Goal: Task Accomplishment & Management: Use online tool/utility

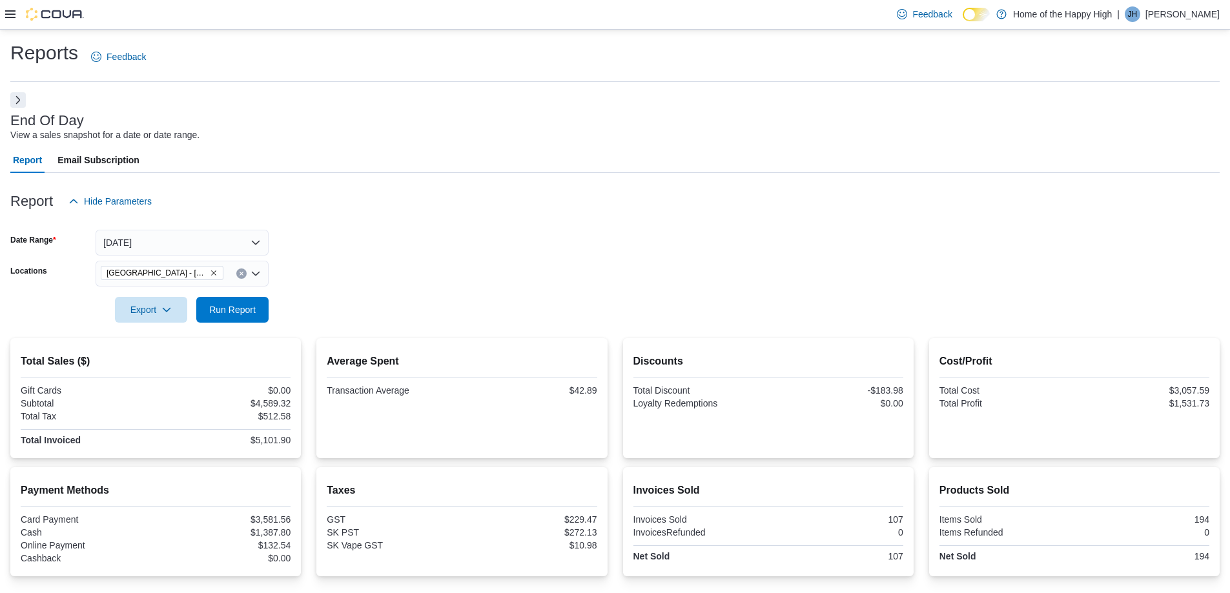
scroll to position [142, 0]
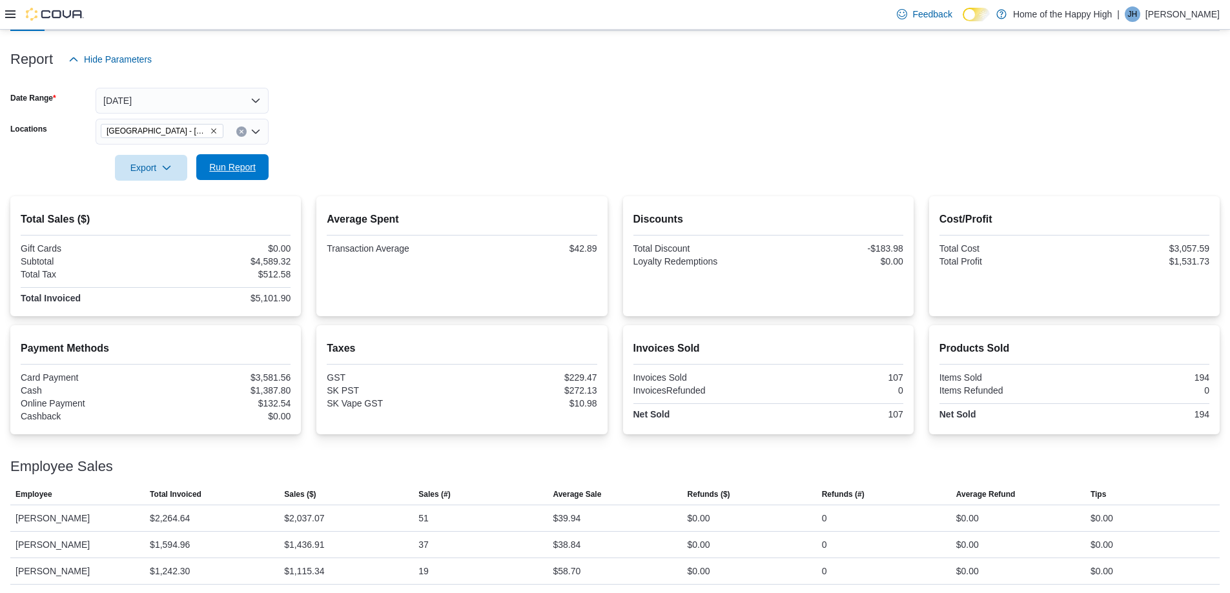
click at [236, 174] on span "Run Report" at bounding box center [232, 167] width 57 height 26
click at [245, 168] on span "Run Report" at bounding box center [232, 167] width 46 height 13
drag, startPoint x: 596, startPoint y: 568, endPoint x: 536, endPoint y: 571, distance: 59.4
click at [536, 571] on tr "Employee [PERSON_NAME] Total Invoiced $1,317.63 Sales ($) $1,183.19 Sales (#) 2…" at bounding box center [614, 571] width 1209 height 26
click at [532, 465] on div "Employee Sales" at bounding box center [614, 466] width 1209 height 15
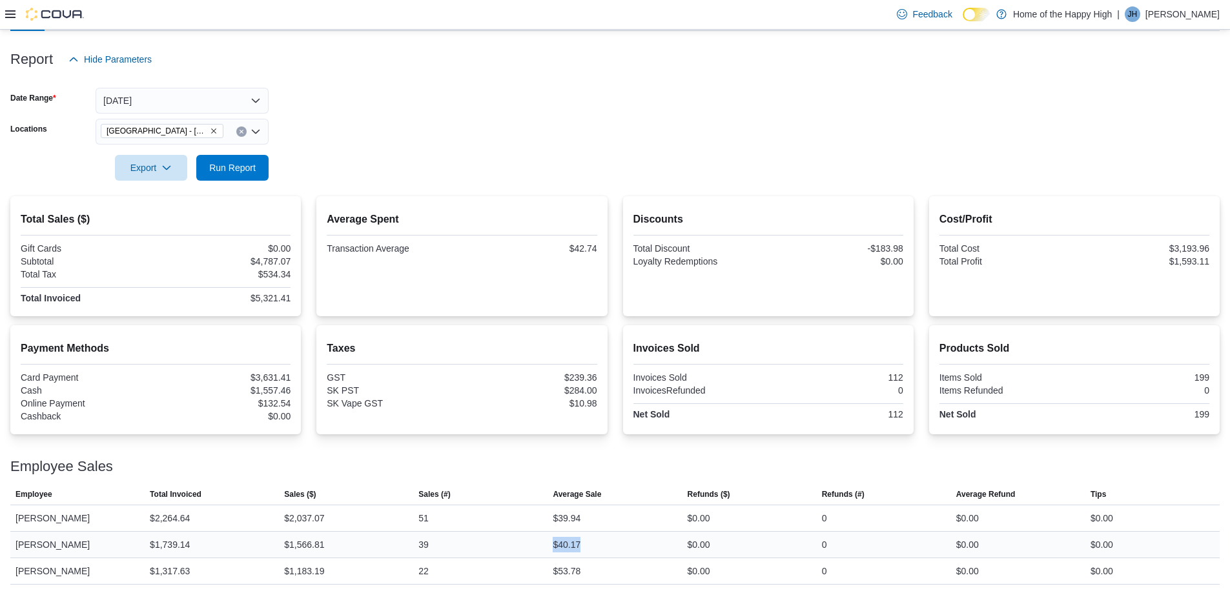
drag, startPoint x: 587, startPoint y: 542, endPoint x: 538, endPoint y: 542, distance: 49.1
click at [538, 542] on tr "Employee [PERSON_NAME] Total Invoiced $1,739.14 Sales ($) $1,566.81 Sales (#) 3…" at bounding box center [614, 544] width 1209 height 26
drag, startPoint x: 416, startPoint y: 375, endPoint x: 263, endPoint y: 327, distance: 161.1
click at [414, 374] on div "GST" at bounding box center [393, 377] width 132 height 10
click at [225, 161] on span "Run Report" at bounding box center [232, 167] width 57 height 26
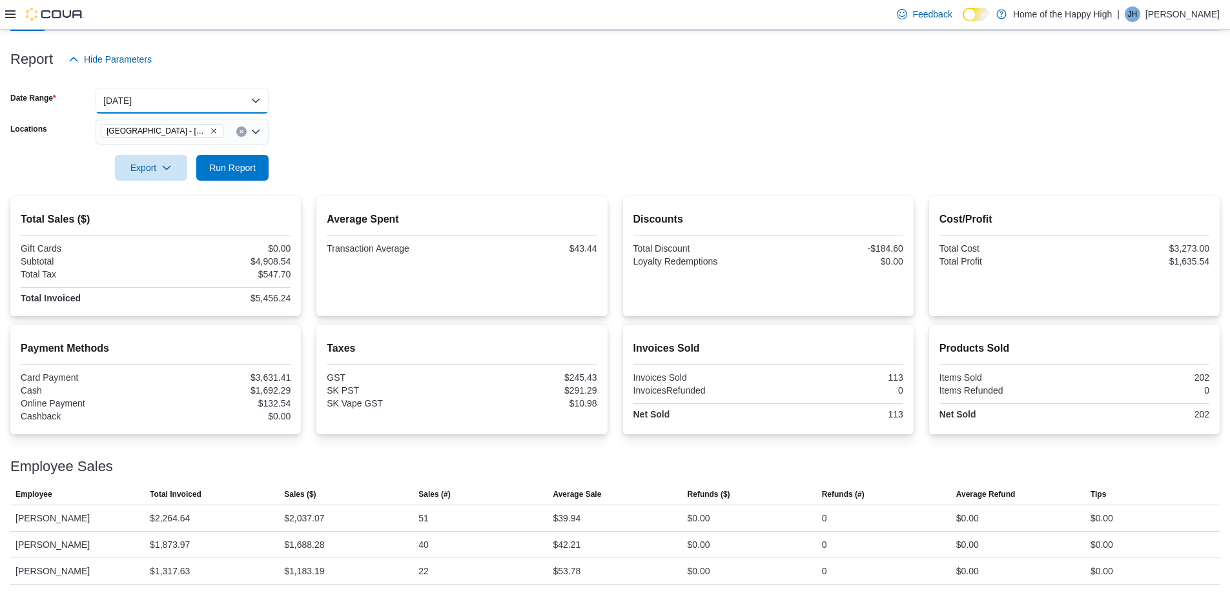
click at [191, 101] on button "[DATE]" at bounding box center [182, 101] width 173 height 26
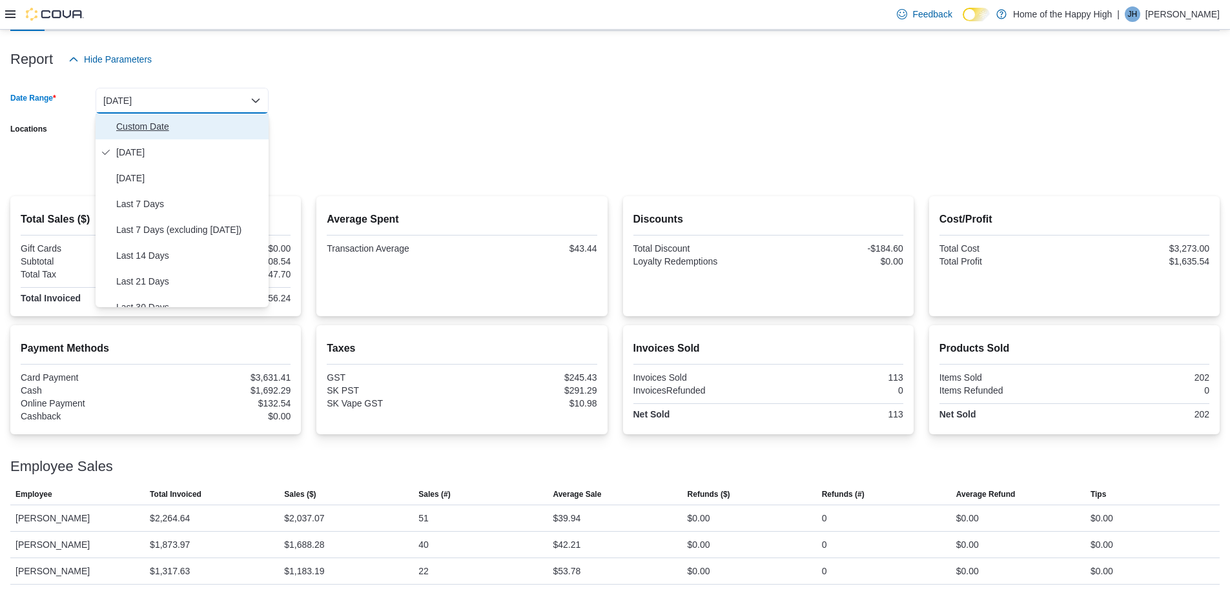
click at [140, 126] on span "Custom Date" at bounding box center [189, 126] width 147 height 15
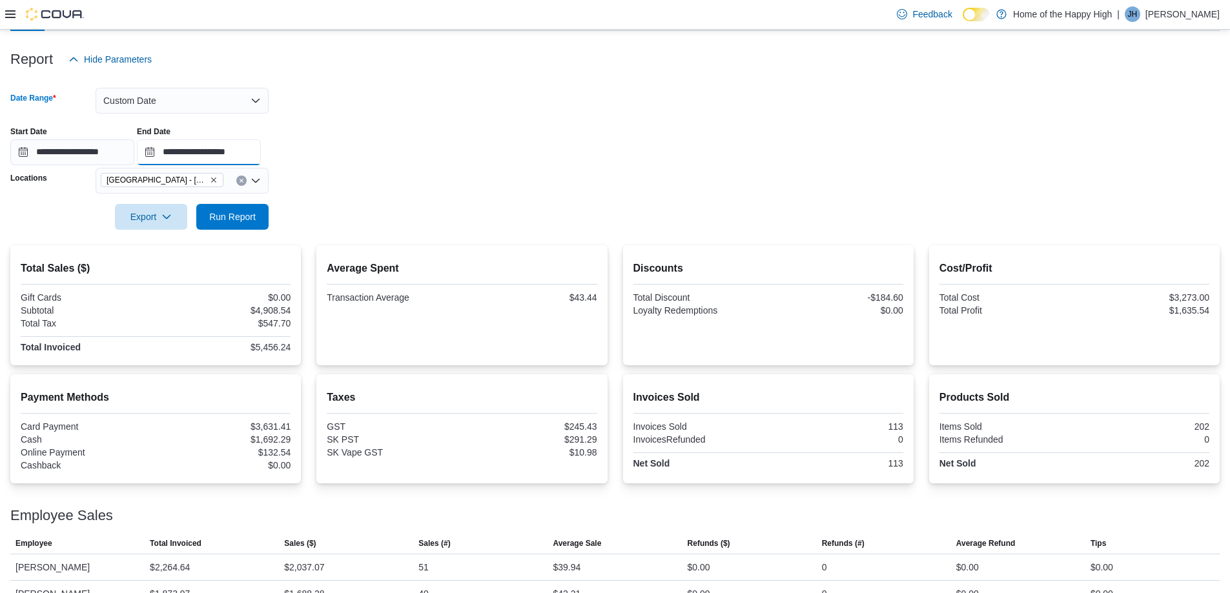
click at [241, 152] on input "**********" at bounding box center [199, 152] width 124 height 26
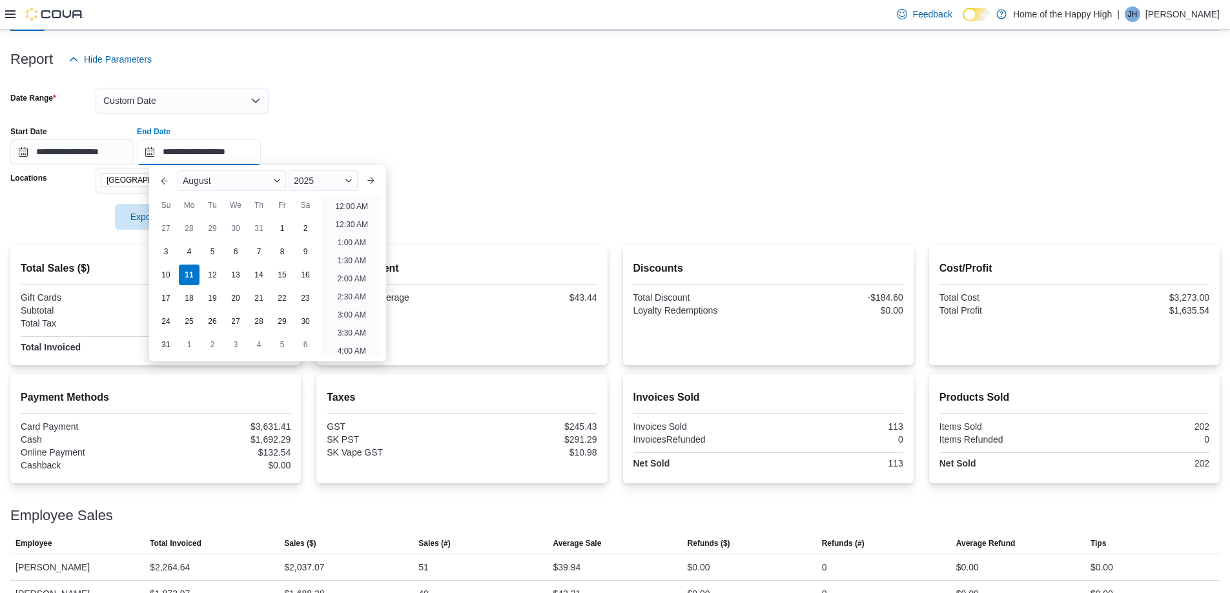
scroll to position [710, 0]
click at [354, 220] on li "8:00 PM" at bounding box center [351, 219] width 39 height 15
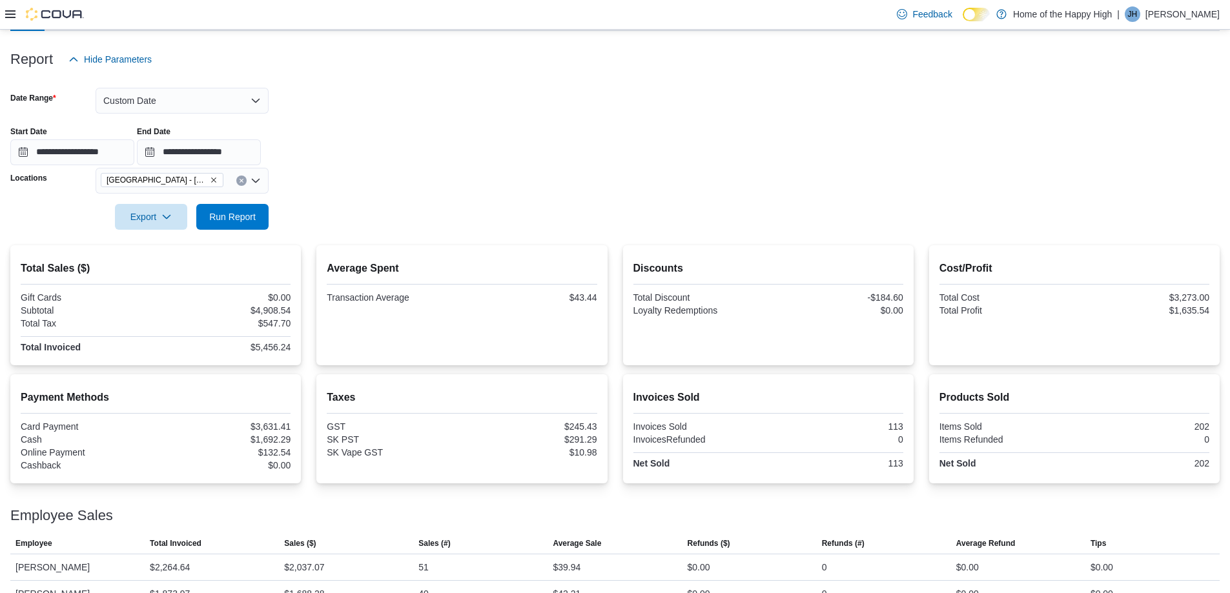
click at [509, 188] on form "**********" at bounding box center [614, 151] width 1209 height 158
click at [252, 214] on span "Run Report" at bounding box center [232, 216] width 46 height 13
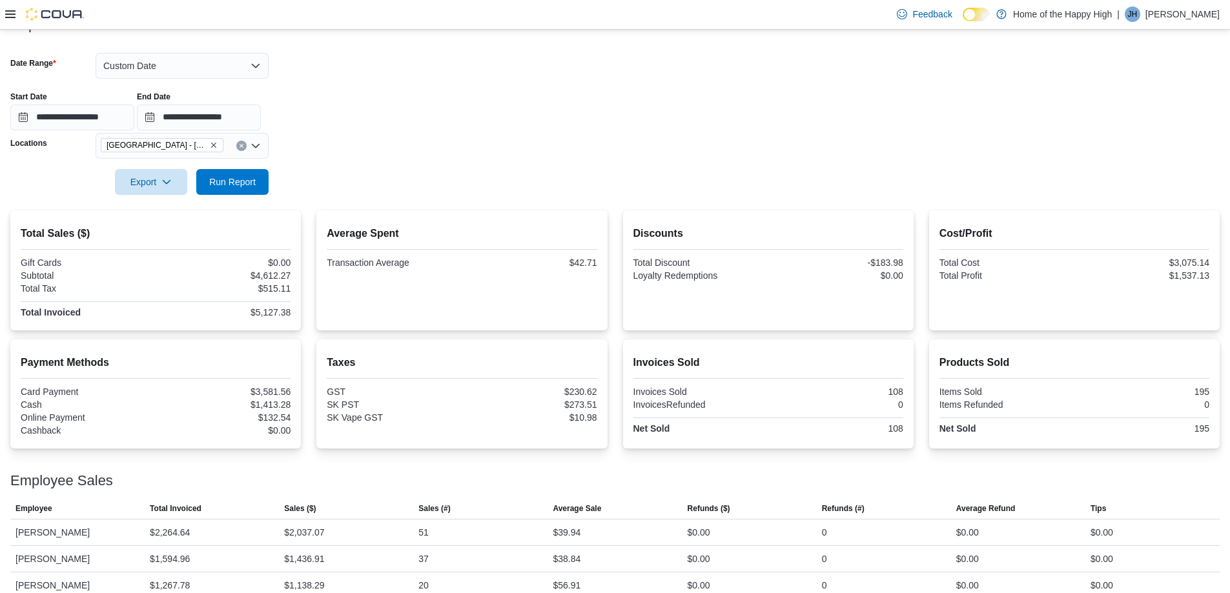
scroll to position [193, 0]
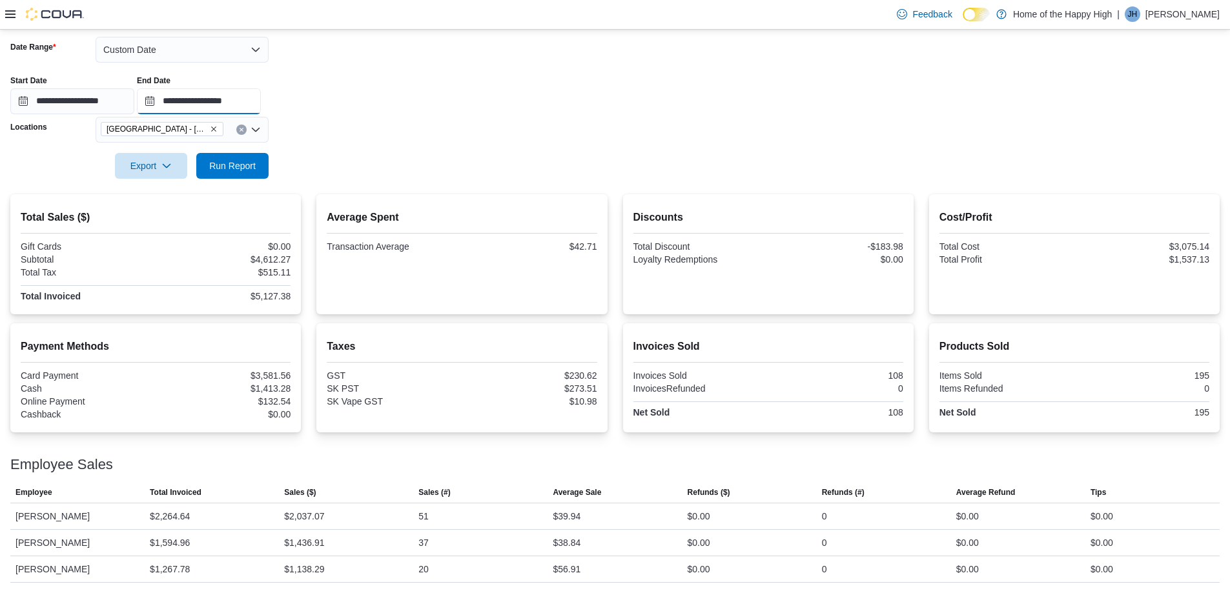
click at [258, 97] on input "**********" at bounding box center [199, 101] width 124 height 26
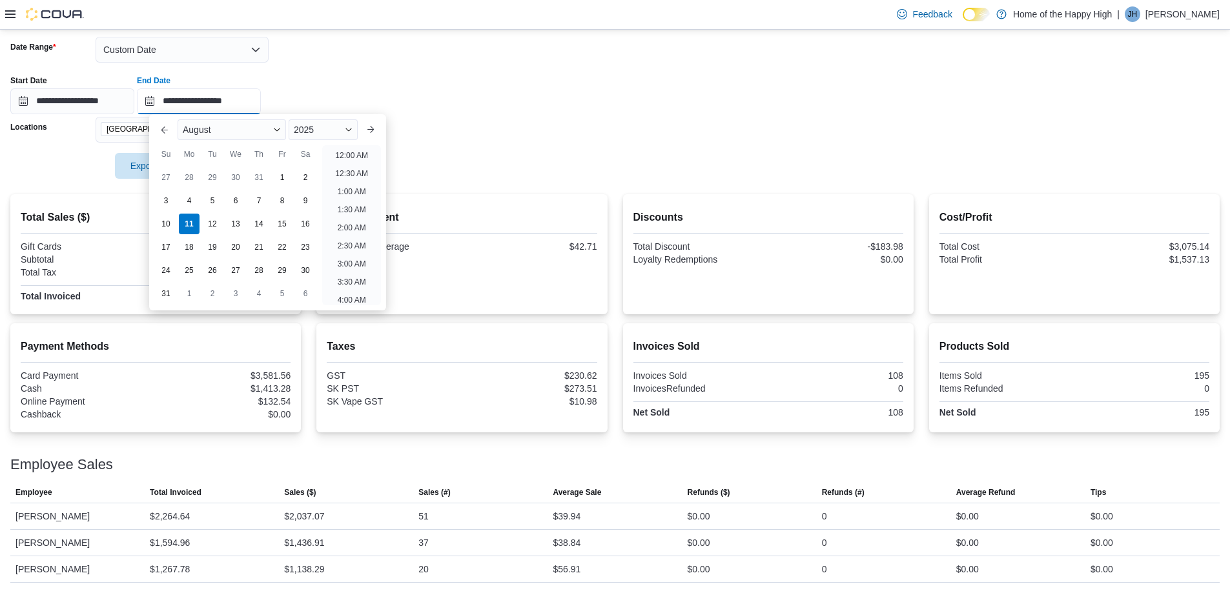
scroll to position [710, 0]
click at [354, 185] on li "8:30 PM" at bounding box center [351, 186] width 39 height 15
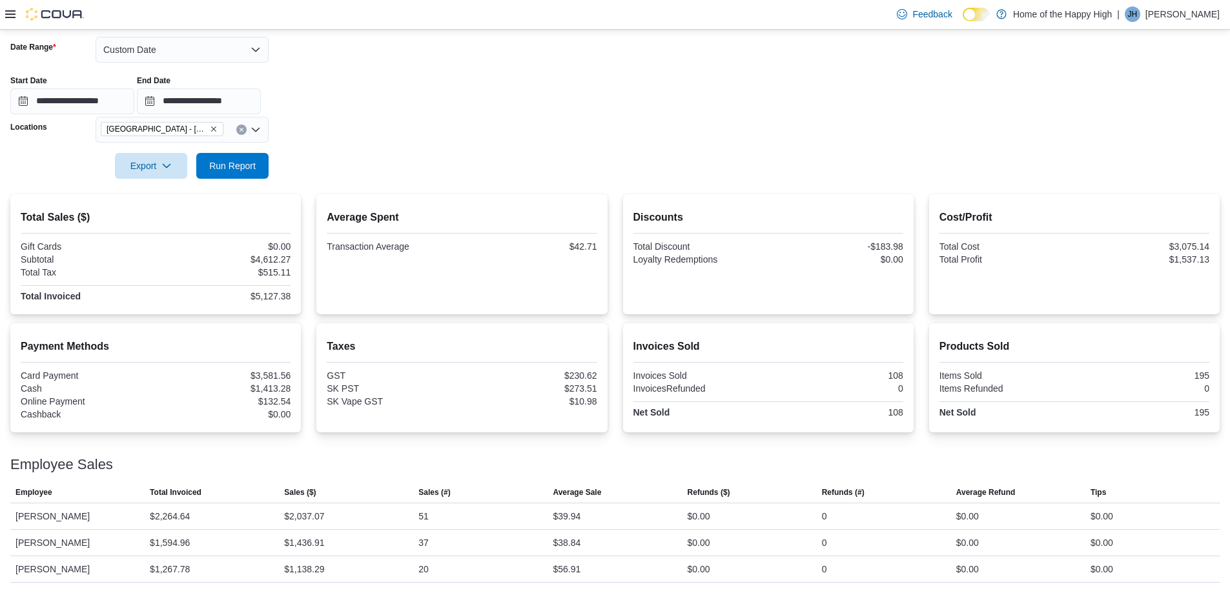
drag, startPoint x: 469, startPoint y: 137, endPoint x: 277, endPoint y: 163, distance: 193.4
click at [468, 137] on form "**********" at bounding box center [614, 100] width 1209 height 158
click at [232, 172] on span "Run Report" at bounding box center [232, 165] width 57 height 26
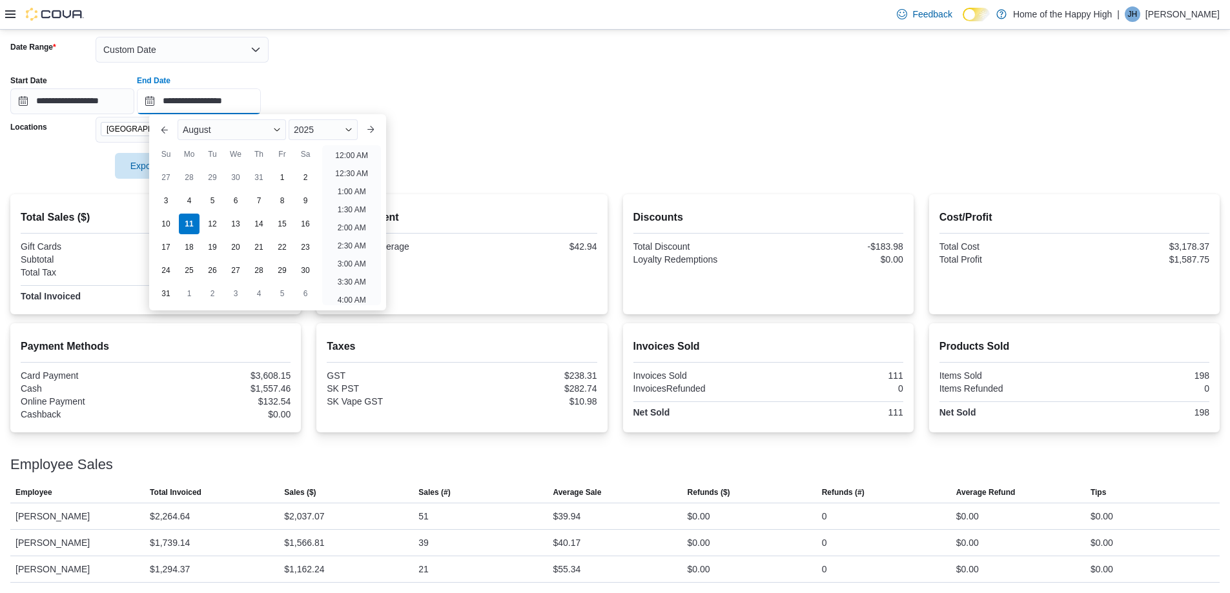
click at [232, 108] on input "**********" at bounding box center [199, 101] width 124 height 26
click at [340, 207] on li "9:00 PM" at bounding box center [351, 204] width 39 height 15
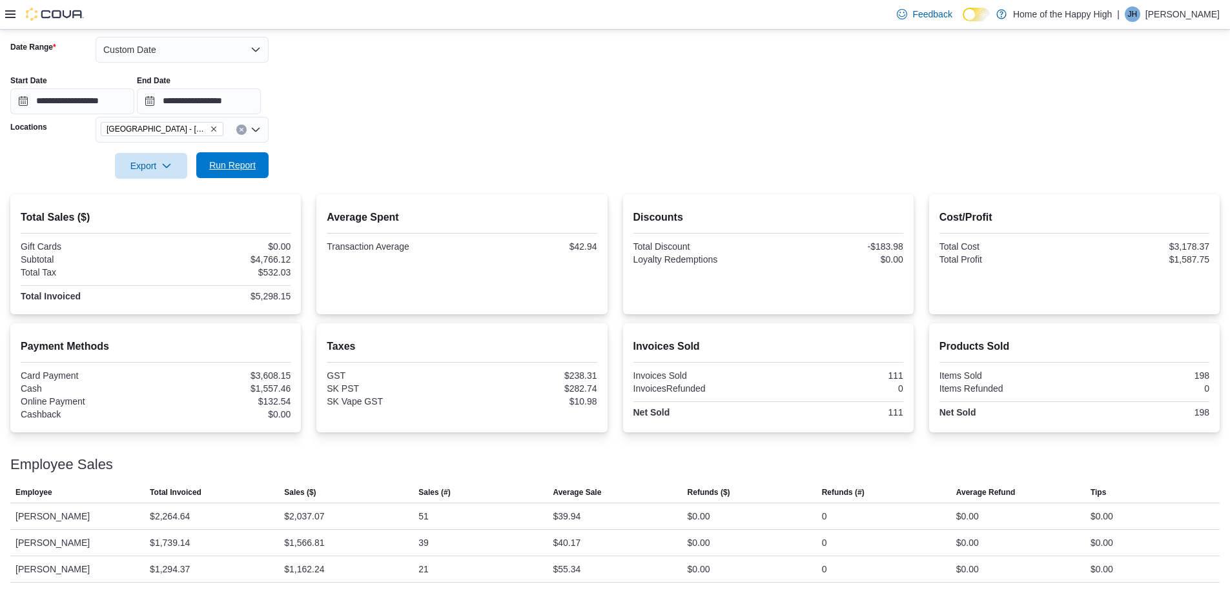
click at [245, 159] on span "Run Report" at bounding box center [232, 165] width 46 height 13
click at [259, 103] on input "**********" at bounding box center [199, 101] width 124 height 26
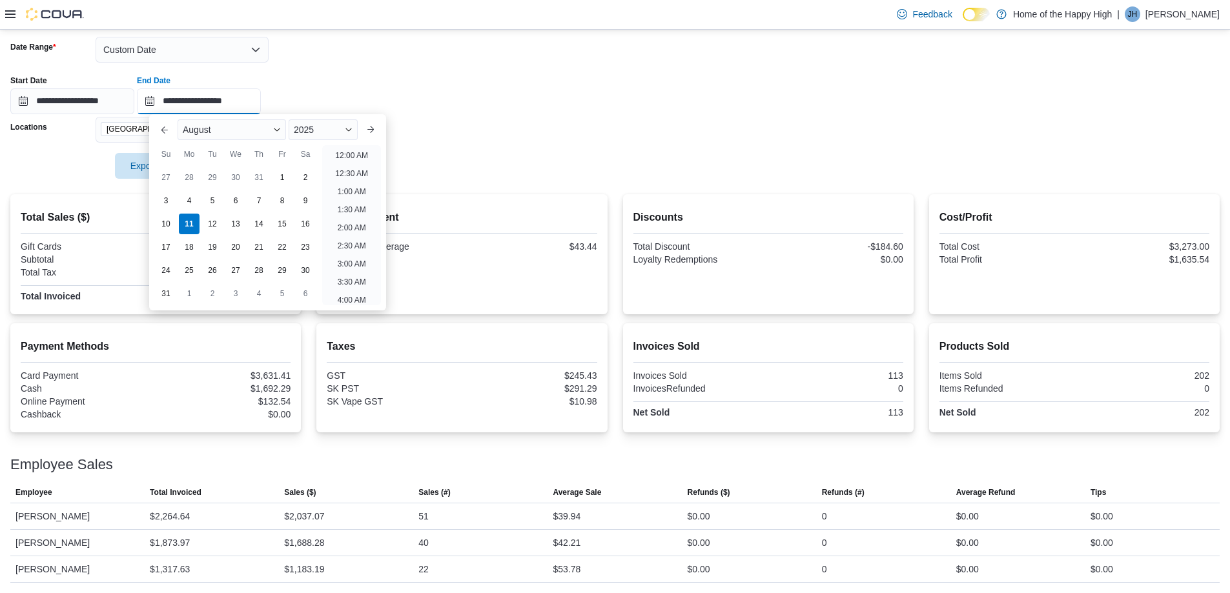
scroll to position [710, 0]
click at [356, 168] on li "8:00 PM" at bounding box center [351, 168] width 39 height 15
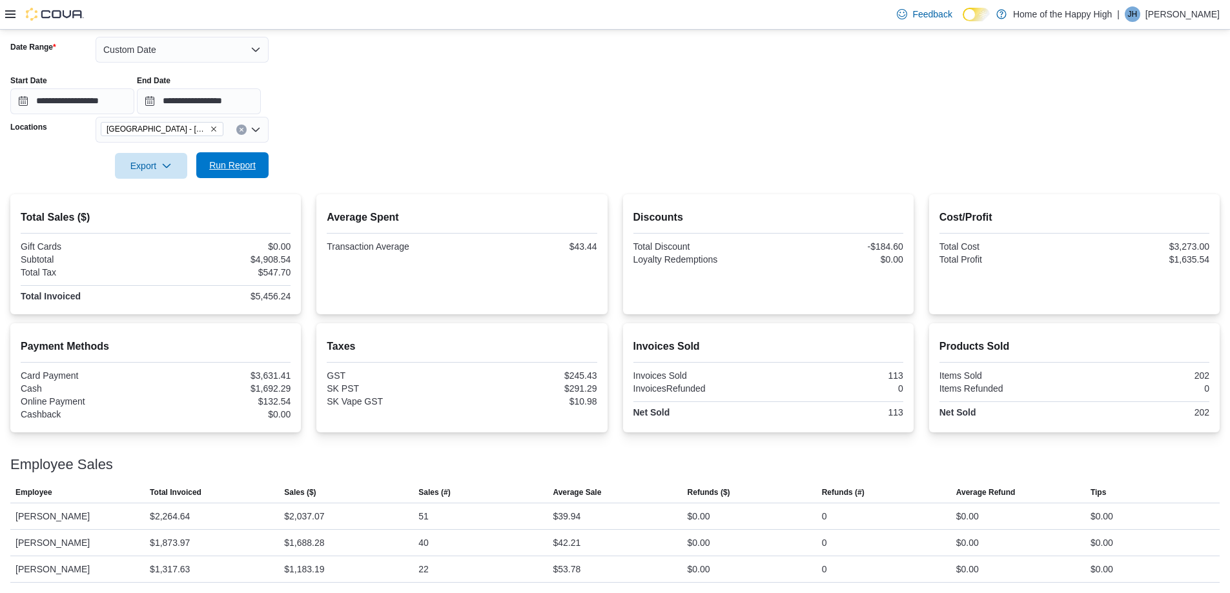
click at [249, 160] on span "Run Report" at bounding box center [232, 165] width 46 height 13
click at [250, 86] on div "**********" at bounding box center [199, 95] width 124 height 39
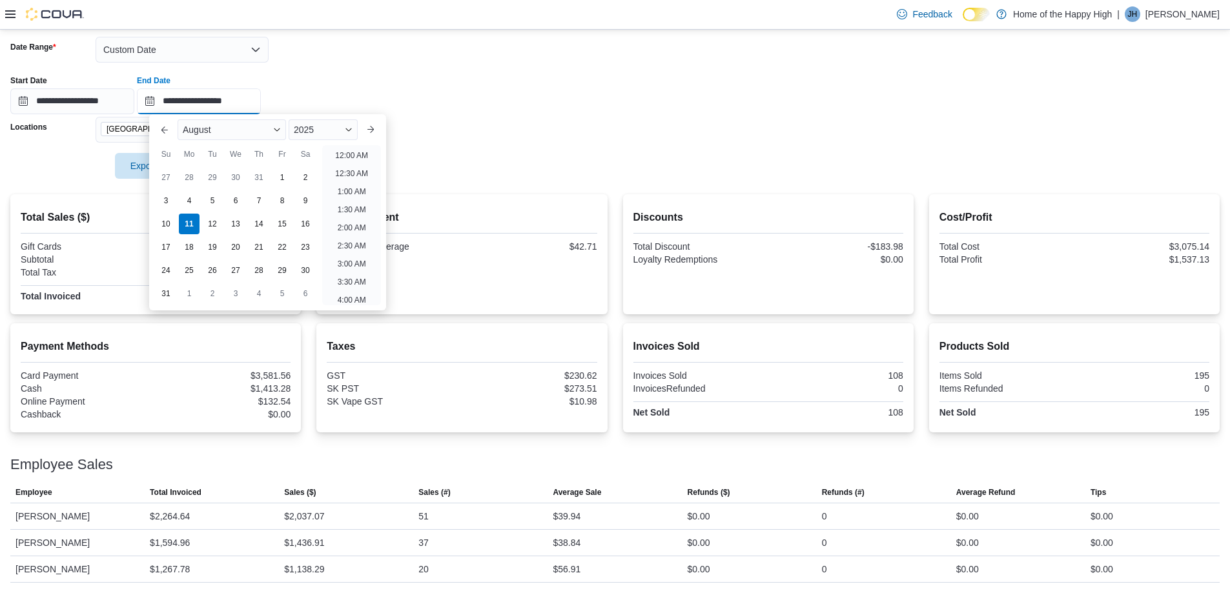
click at [254, 95] on input "**********" at bounding box center [199, 101] width 124 height 26
click at [352, 203] on li "9:00 PM" at bounding box center [351, 204] width 39 height 15
type input "**********"
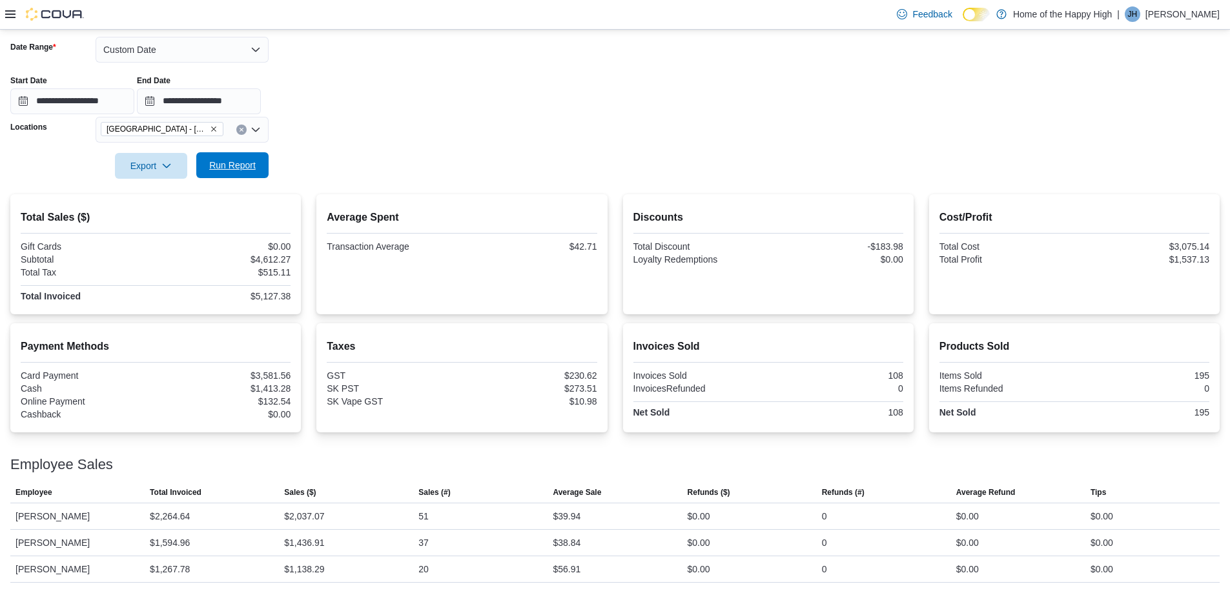
click at [241, 161] on span "Run Report" at bounding box center [232, 165] width 46 height 13
click at [183, 58] on button "Custom Date" at bounding box center [182, 50] width 173 height 26
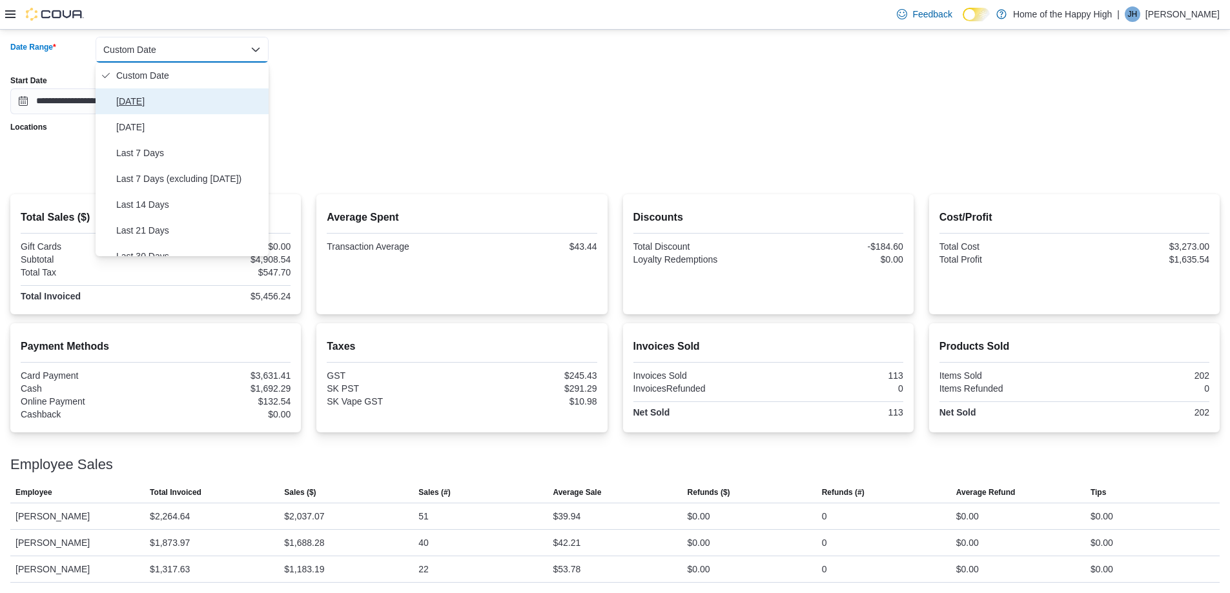
click at [139, 102] on span "[DATE]" at bounding box center [189, 101] width 147 height 15
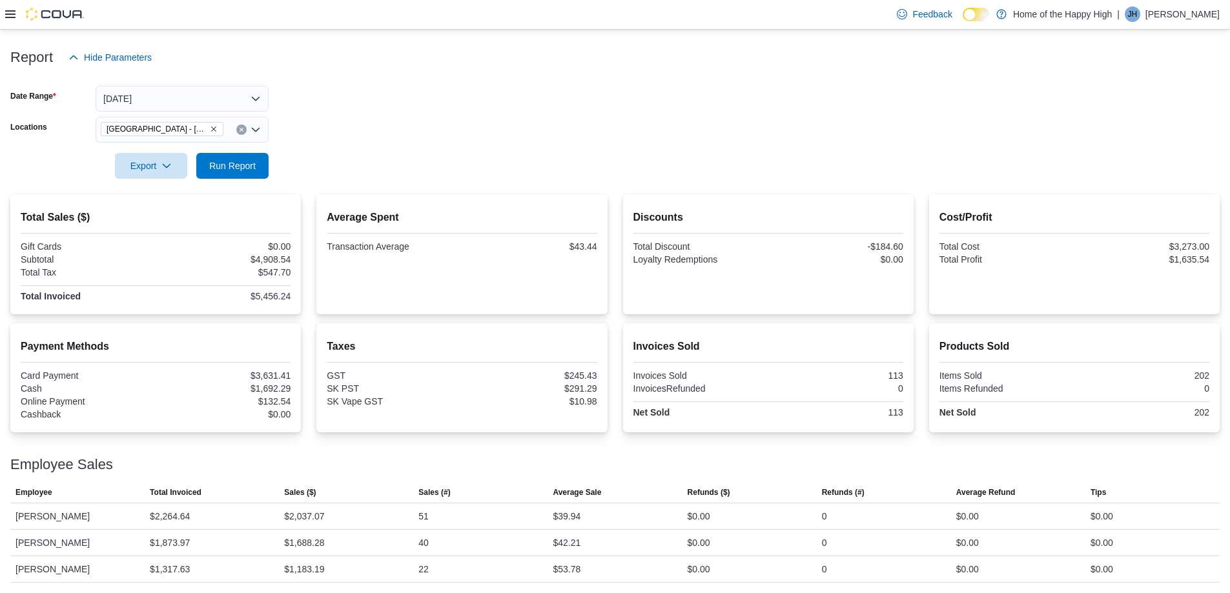
scroll to position [144, 0]
click at [234, 161] on span "Run Report" at bounding box center [232, 165] width 46 height 13
click at [236, 169] on span "Run Report" at bounding box center [232, 165] width 46 height 13
click at [250, 105] on button "[DATE]" at bounding box center [182, 99] width 173 height 26
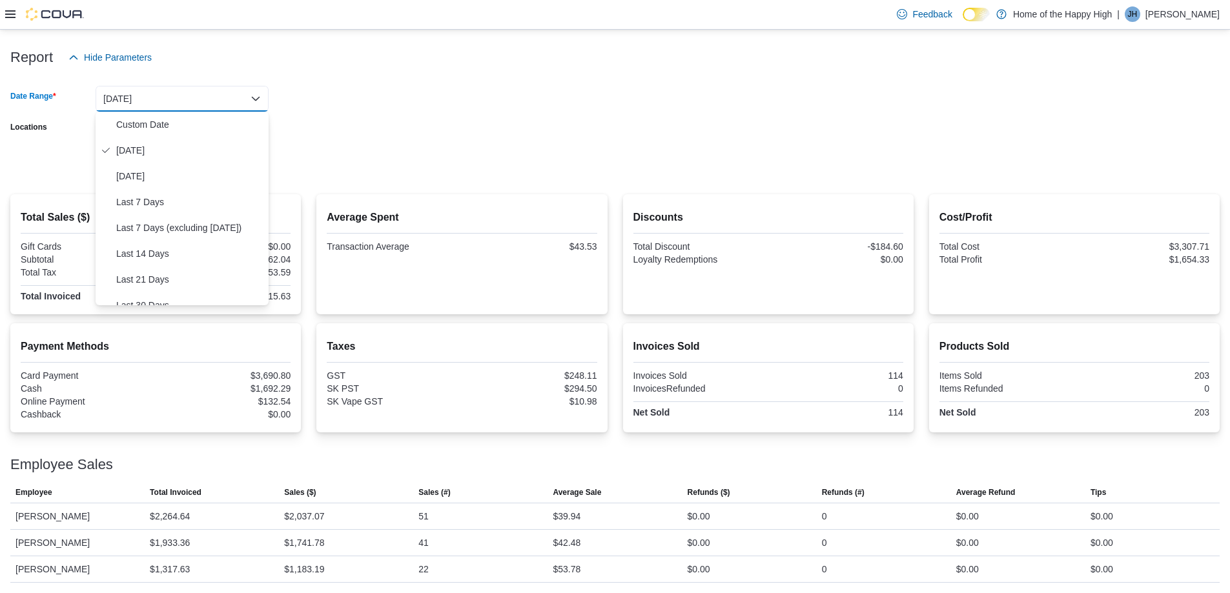
click at [326, 90] on form "Date Range [DATE] Locations [GEOGRAPHIC_DATA] - [GEOGRAPHIC_DATA] - Fire & Flow…" at bounding box center [614, 124] width 1209 height 108
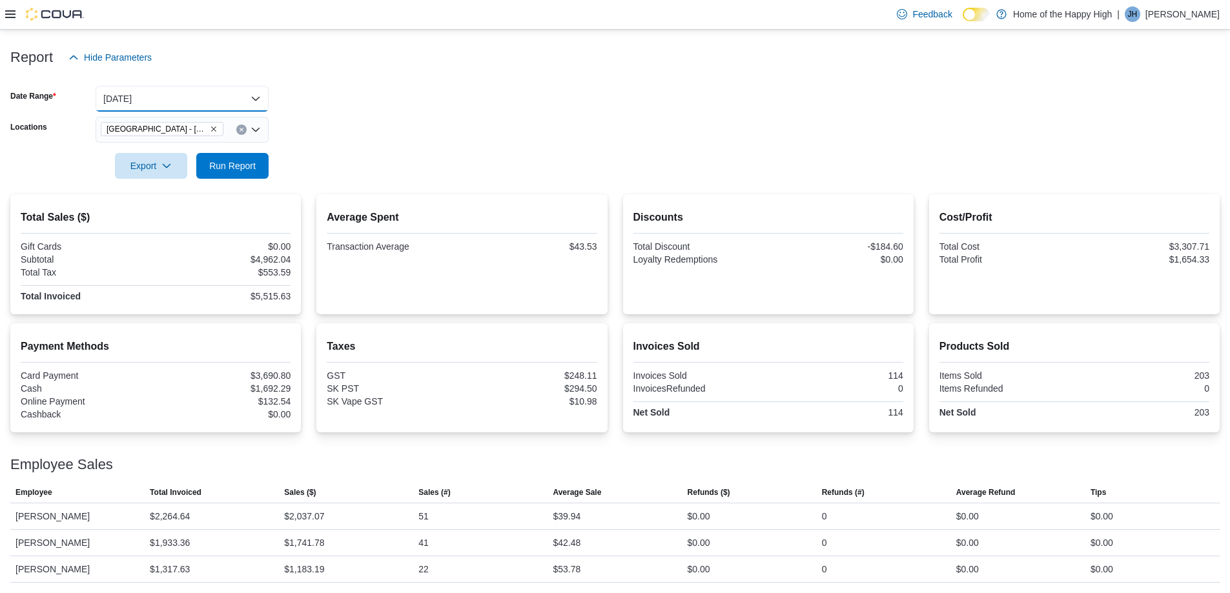
click at [233, 86] on button "[DATE]" at bounding box center [182, 99] width 173 height 26
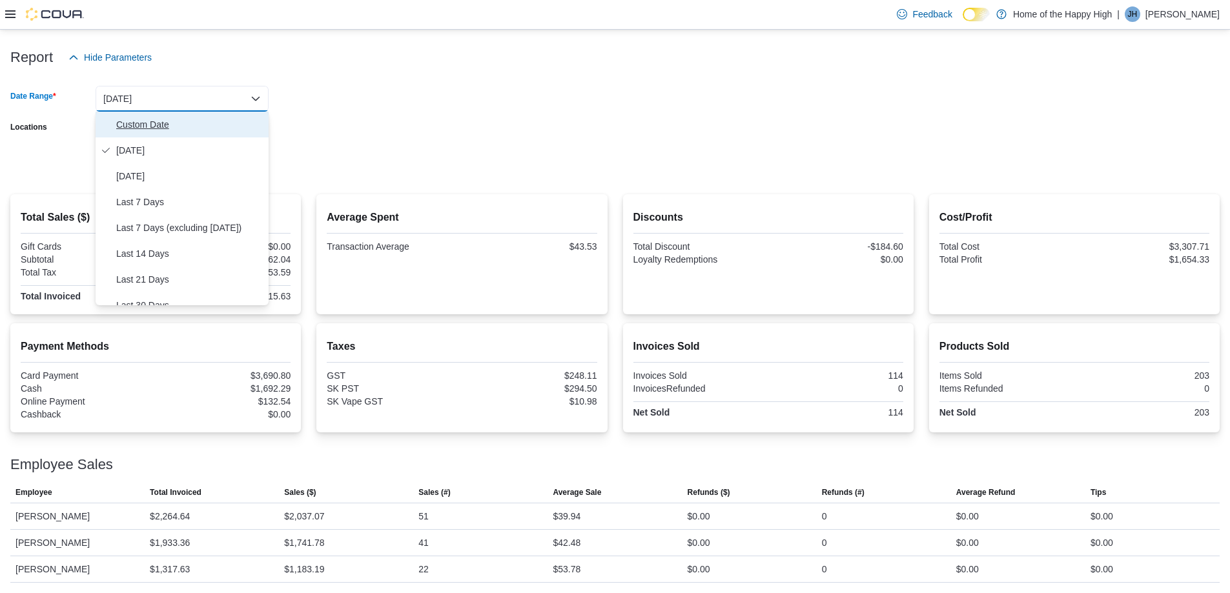
click at [147, 129] on span "Custom Date" at bounding box center [189, 124] width 147 height 15
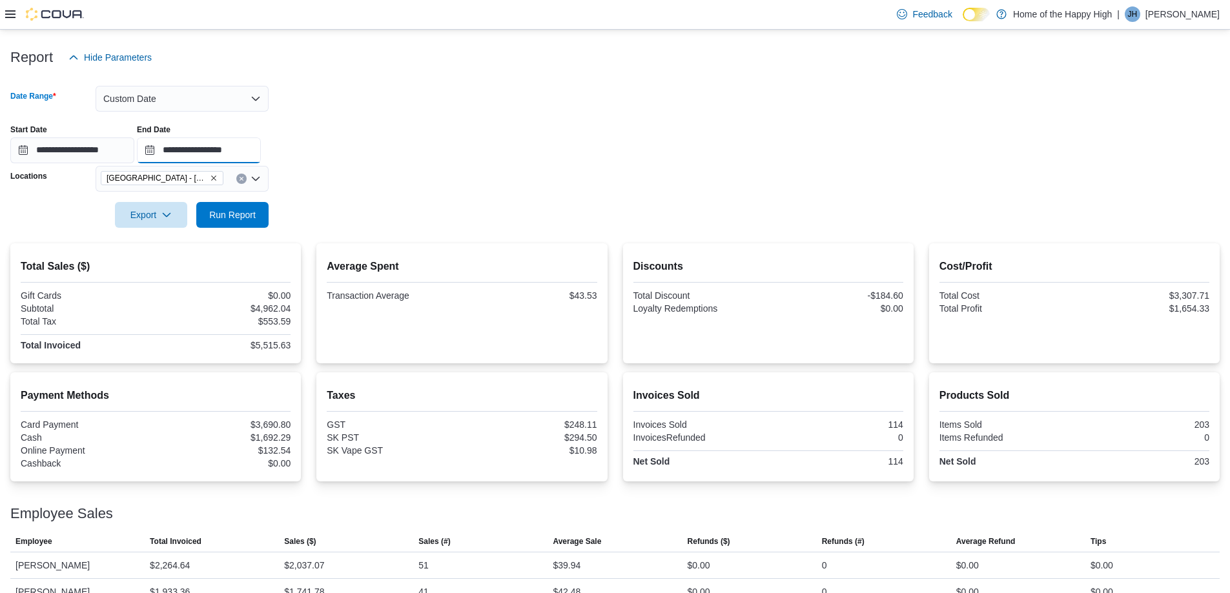
click at [261, 143] on input "**********" at bounding box center [199, 150] width 124 height 26
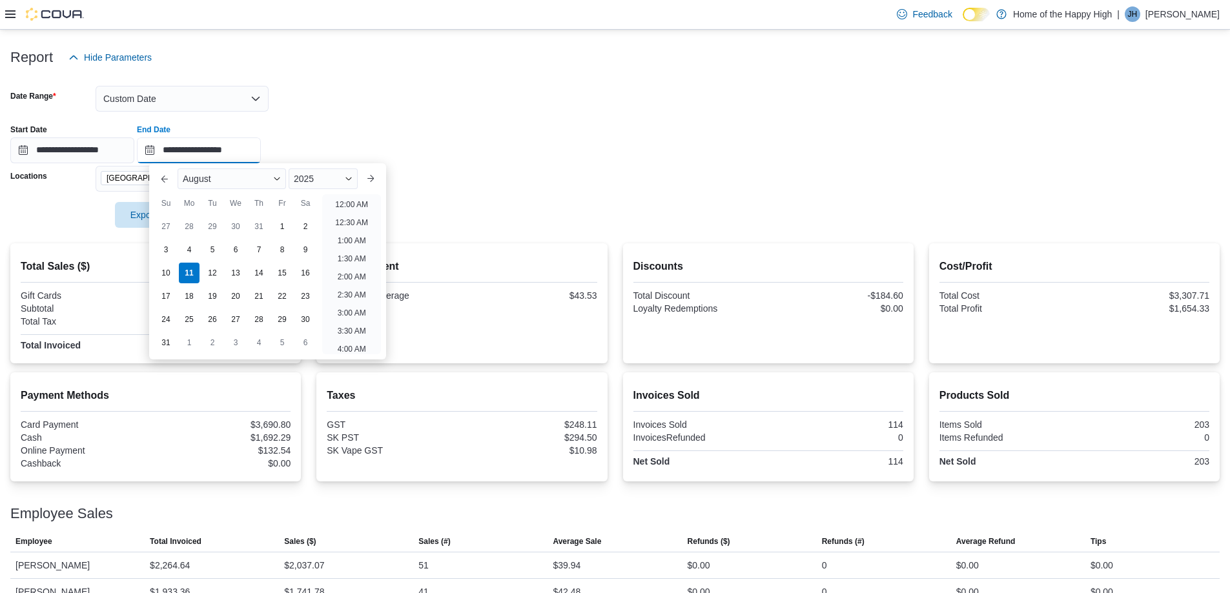
scroll to position [710, 0]
click at [351, 232] on li "8:30 PM" at bounding box center [351, 235] width 39 height 15
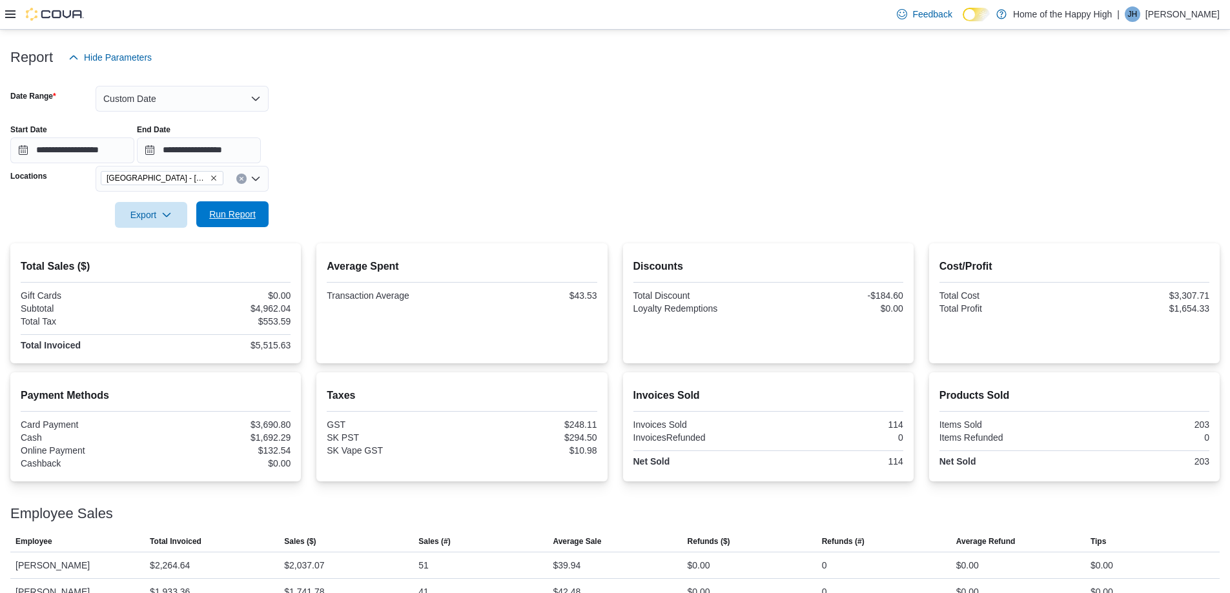
click at [245, 219] on span "Run Report" at bounding box center [232, 214] width 46 height 13
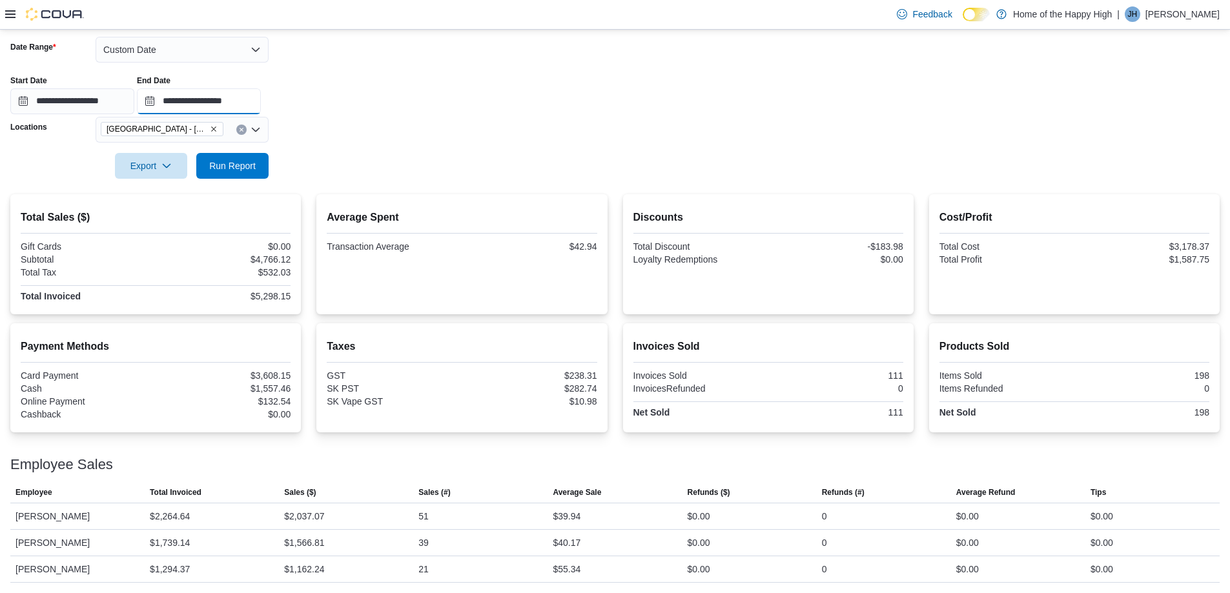
click at [257, 105] on input "**********" at bounding box center [199, 101] width 124 height 26
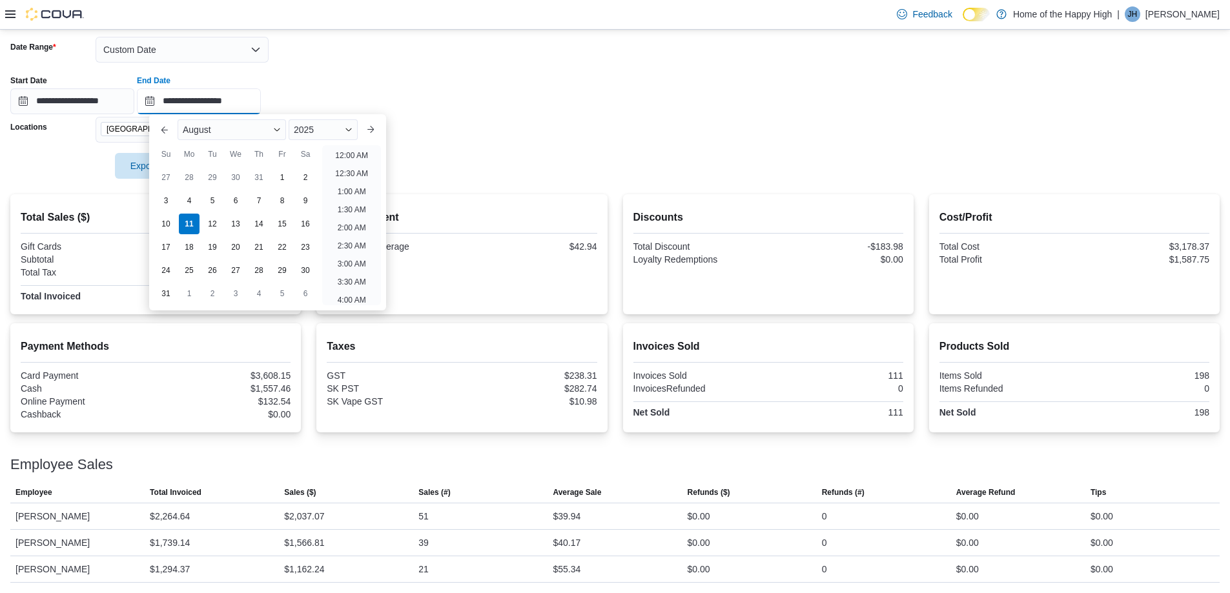
scroll to position [710, 0]
click at [367, 207] on li "9:00 PM" at bounding box center [351, 204] width 39 height 15
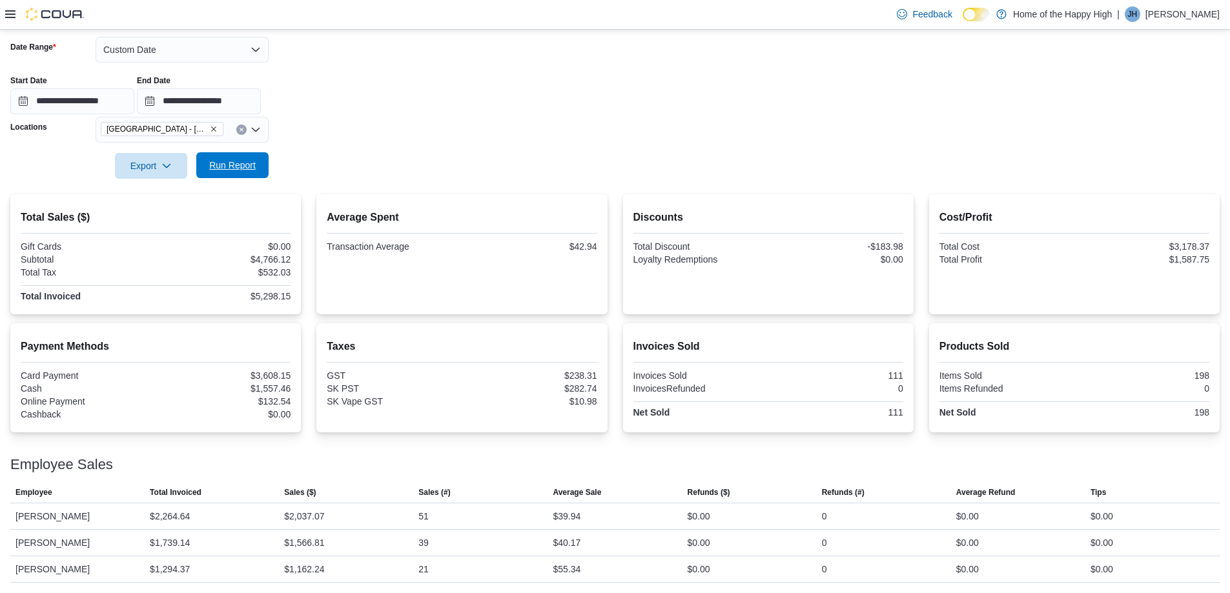
click at [219, 162] on span "Run Report" at bounding box center [232, 165] width 46 height 13
click at [253, 99] on input "**********" at bounding box center [199, 101] width 124 height 26
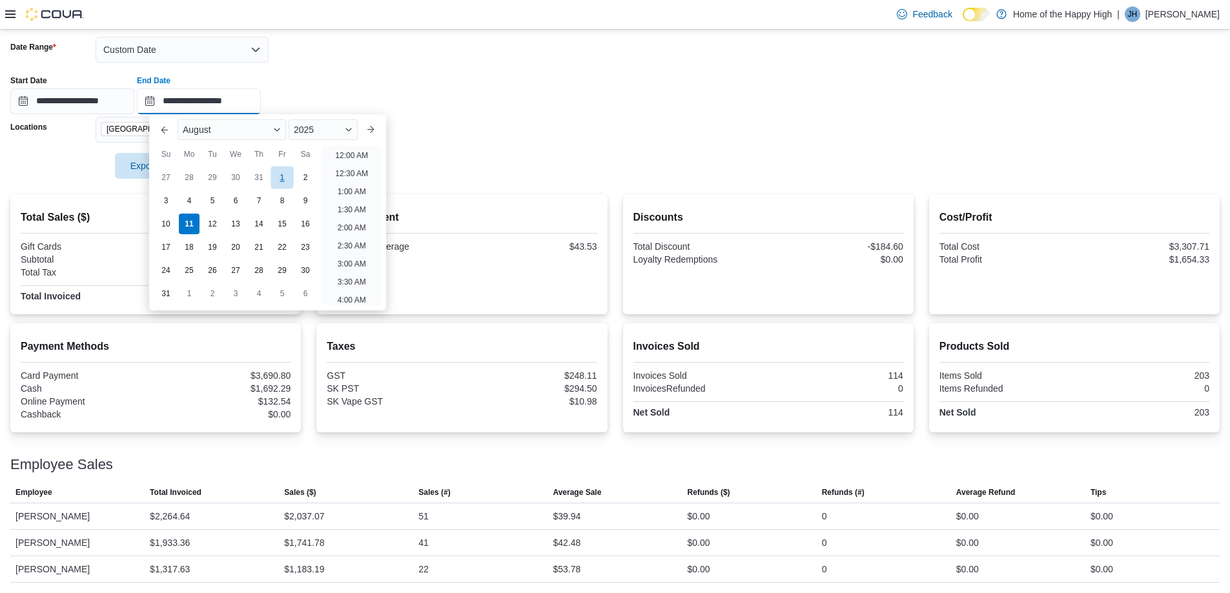
scroll to position [710, 0]
click at [354, 156] on li "7:30 PM" at bounding box center [351, 150] width 39 height 15
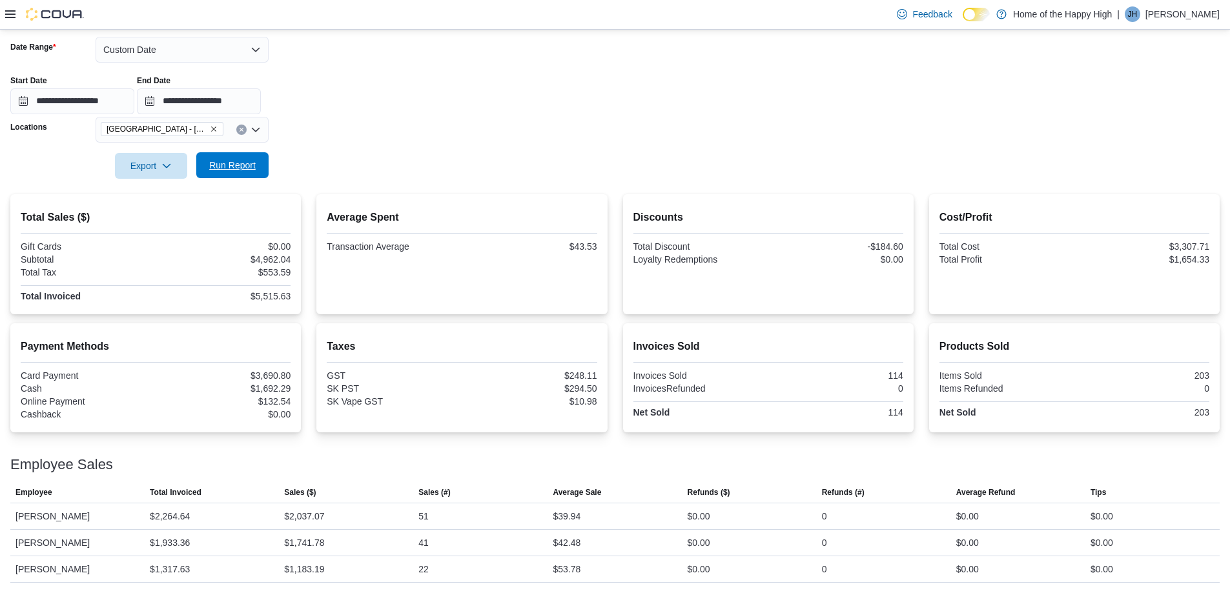
click at [250, 165] on span "Run Report" at bounding box center [232, 165] width 46 height 13
click at [259, 105] on input "**********" at bounding box center [199, 101] width 124 height 26
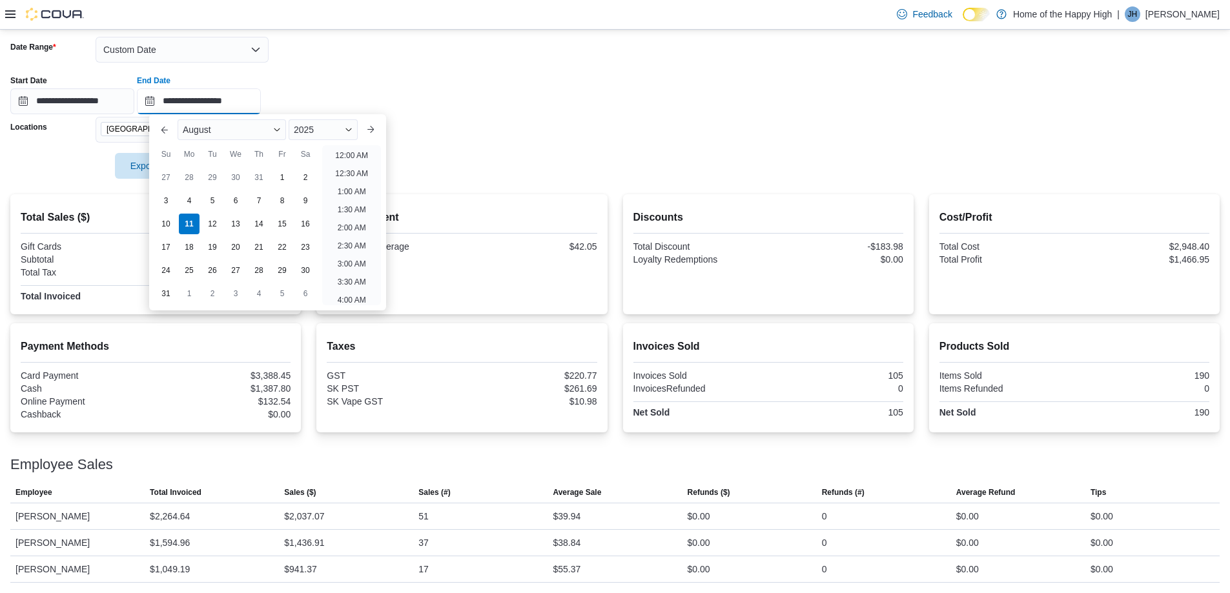
scroll to position [710, 0]
click at [347, 201] on li "9:00 PM" at bounding box center [351, 204] width 39 height 15
type input "**********"
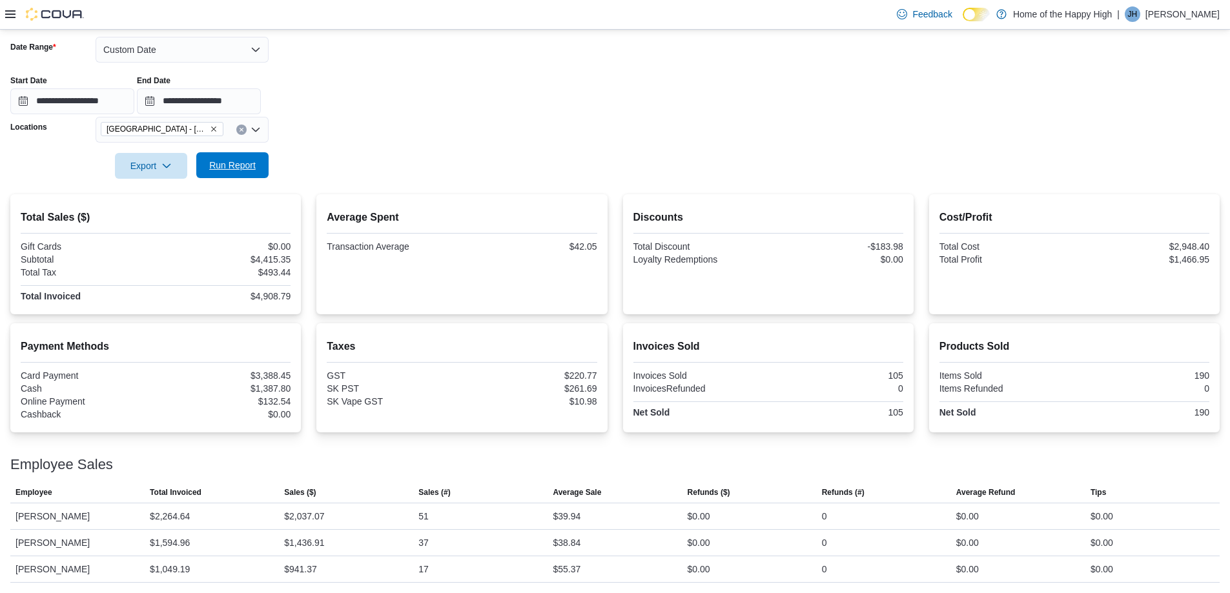
click at [250, 171] on span "Run Report" at bounding box center [232, 165] width 46 height 13
click at [229, 52] on button "Custom Date" at bounding box center [182, 50] width 173 height 26
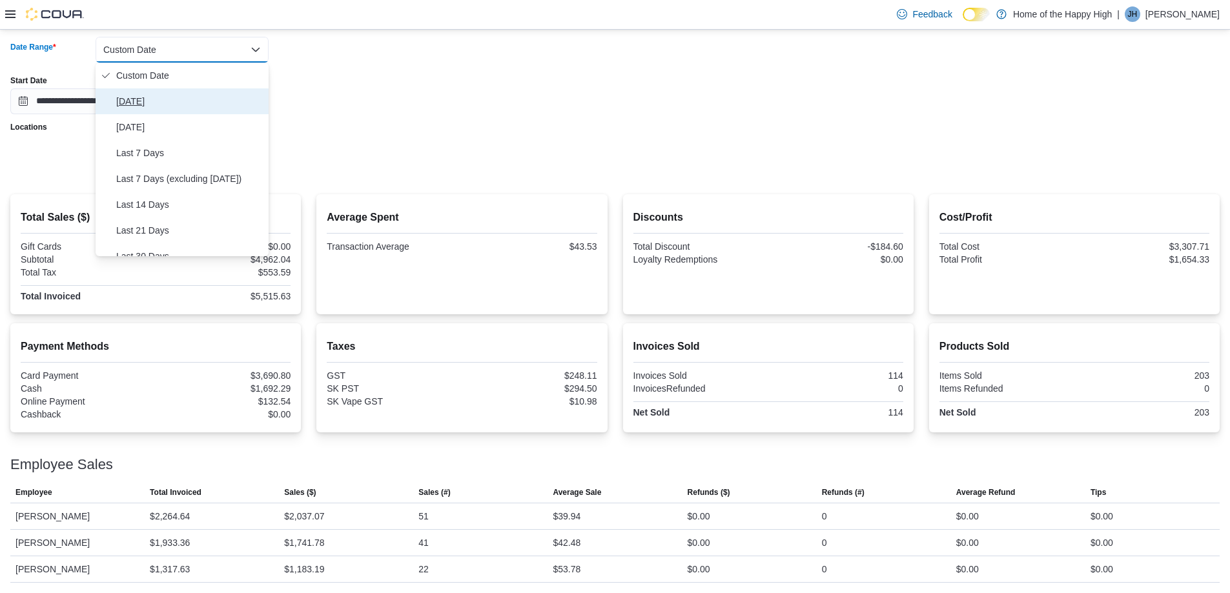
click at [142, 96] on span "[DATE]" at bounding box center [189, 101] width 147 height 15
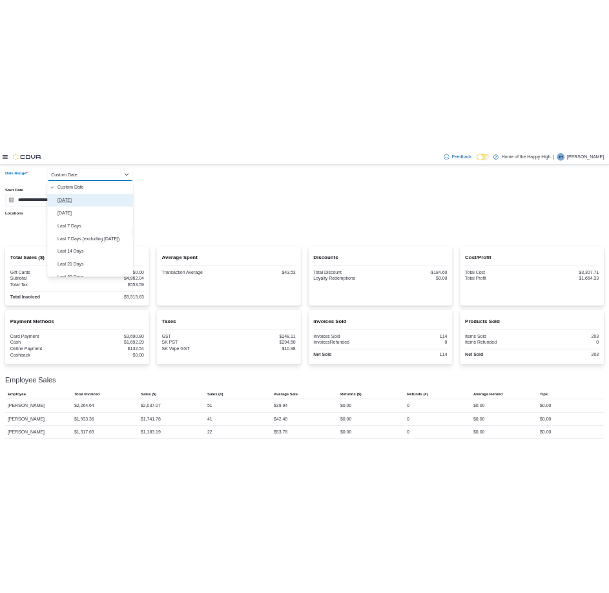
scroll to position [144, 0]
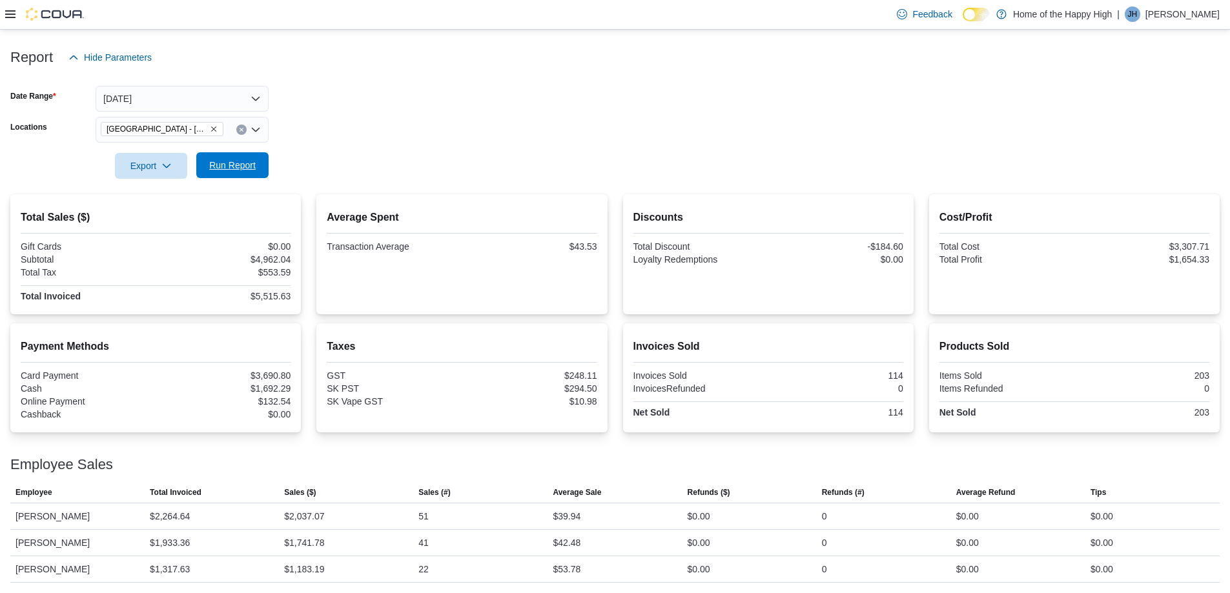
click at [243, 165] on span "Run Report" at bounding box center [232, 165] width 46 height 13
click at [249, 157] on span "Run Report" at bounding box center [232, 165] width 57 height 26
click at [238, 163] on span "Run Report" at bounding box center [232, 165] width 46 height 13
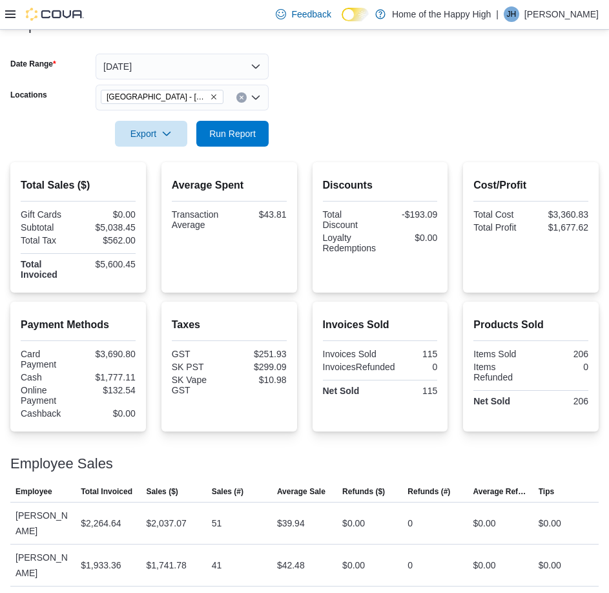
scroll to position [191, 0]
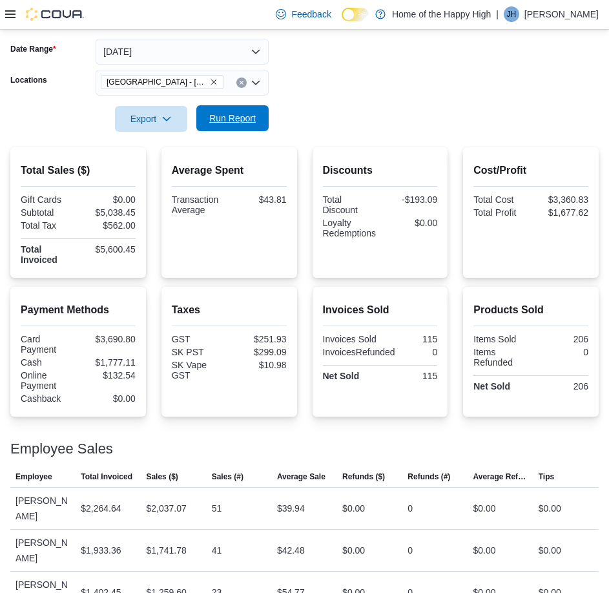
click at [234, 125] on span "Run Report" at bounding box center [232, 118] width 57 height 26
click at [237, 112] on span "Run Report" at bounding box center [232, 118] width 46 height 13
drag, startPoint x: 310, startPoint y: 558, endPoint x: 259, endPoint y: 557, distance: 51.0
click at [259, 571] on tr "Employee [PERSON_NAME] Total Invoiced $1,444.52 Sales ($) $1,297.50 Sales (#) 2…" at bounding box center [304, 592] width 588 height 42
click at [269, 571] on td "Sales (#) 24" at bounding box center [239, 592] width 65 height 42
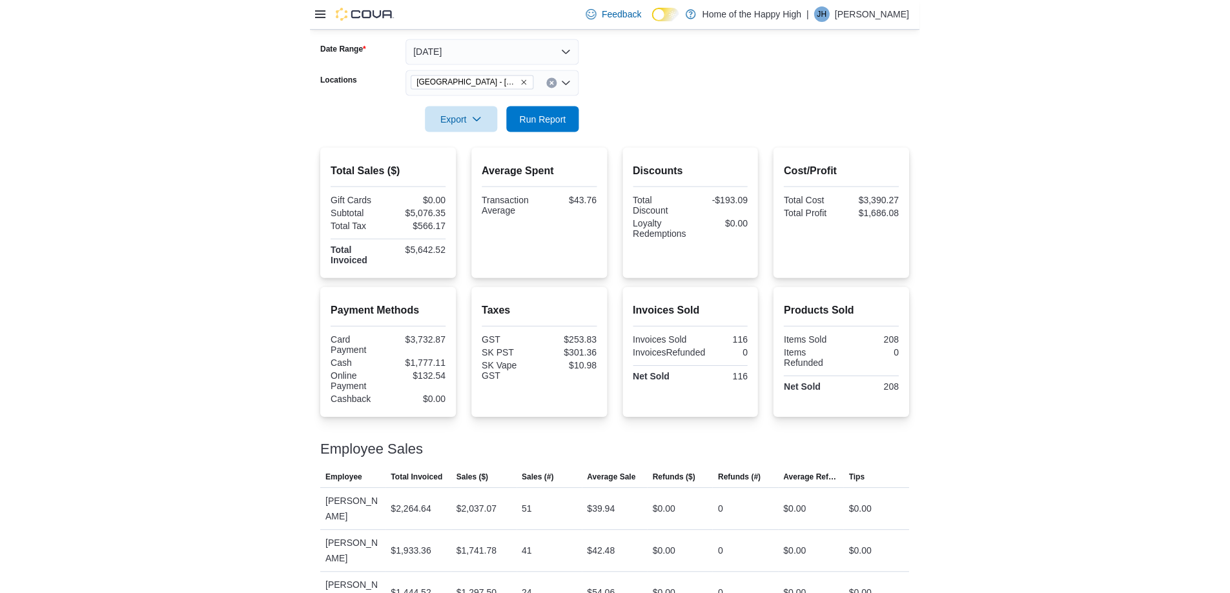
scroll to position [144, 0]
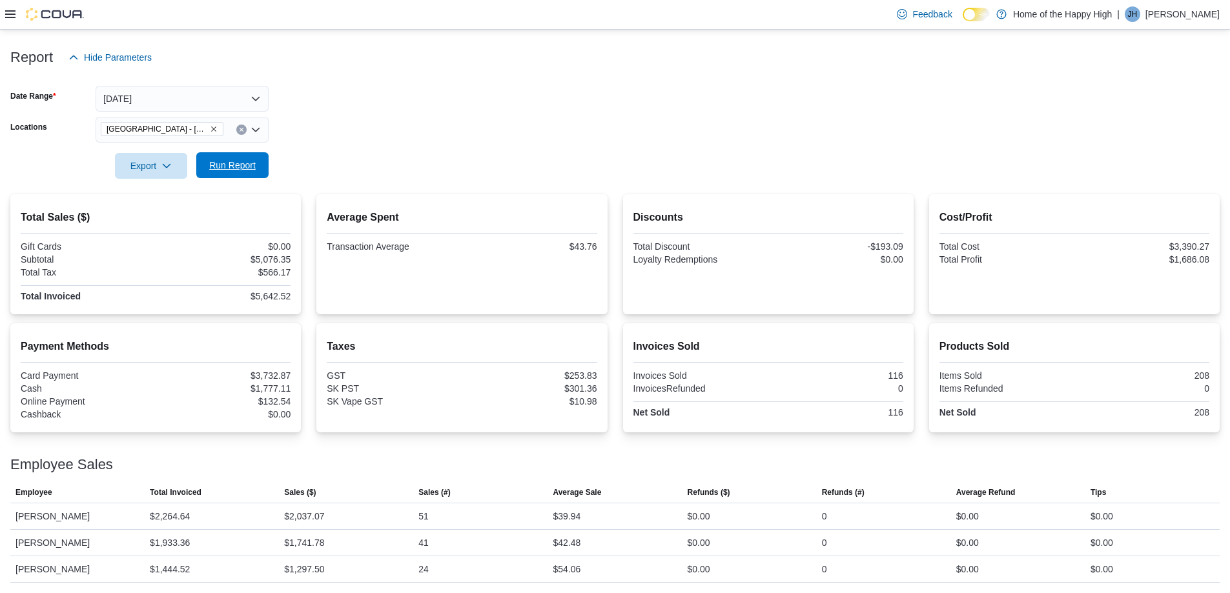
click at [236, 161] on span "Run Report" at bounding box center [232, 165] width 46 height 13
click at [239, 167] on span "Run Report" at bounding box center [232, 165] width 46 height 13
click at [243, 163] on span "Run Report" at bounding box center [232, 165] width 46 height 13
click at [236, 171] on span "Run Report" at bounding box center [232, 165] width 46 height 13
click at [225, 167] on span "Run Report" at bounding box center [232, 165] width 46 height 13
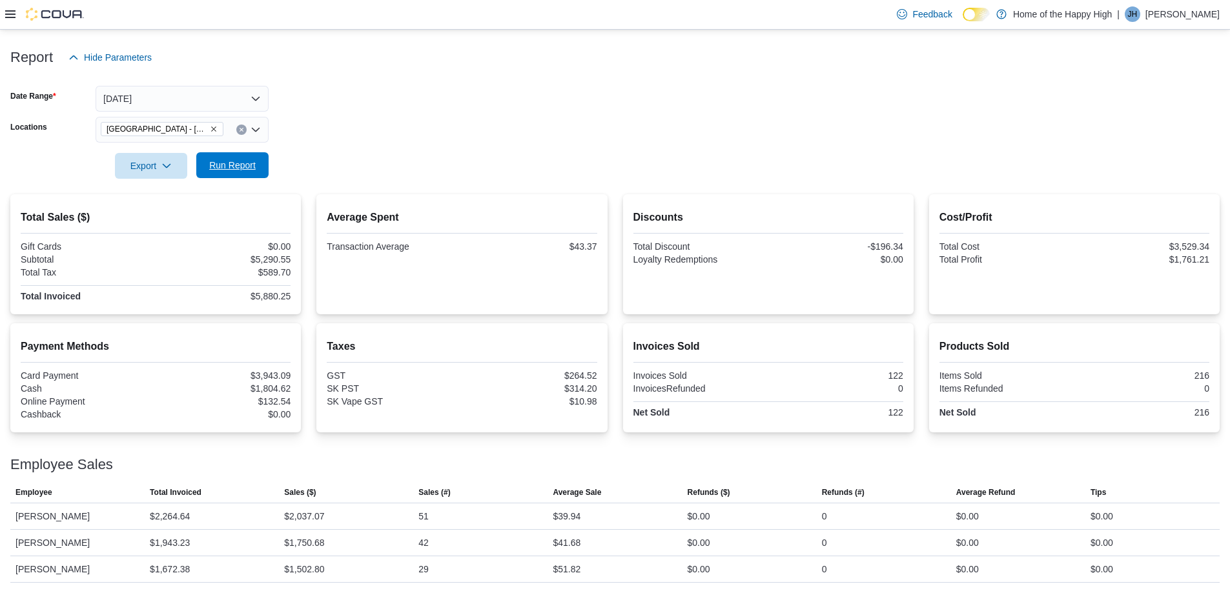
click at [227, 171] on span "Run Report" at bounding box center [232, 165] width 46 height 13
click at [254, 97] on button "[DATE]" at bounding box center [182, 99] width 173 height 26
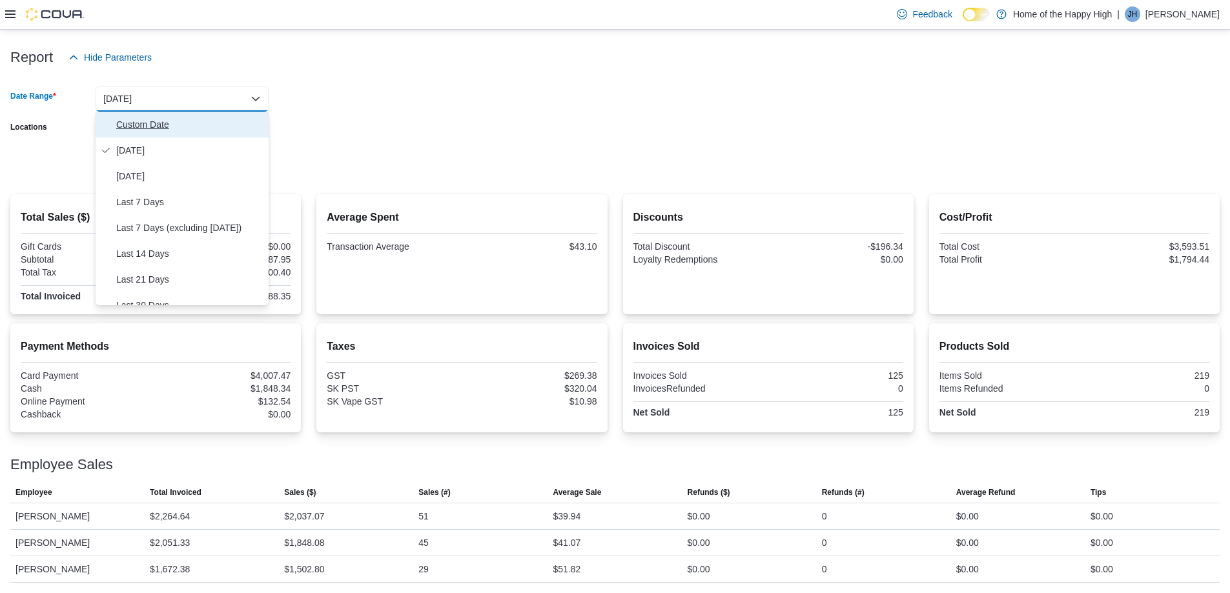
click at [155, 131] on span "Custom Date" at bounding box center [189, 124] width 147 height 15
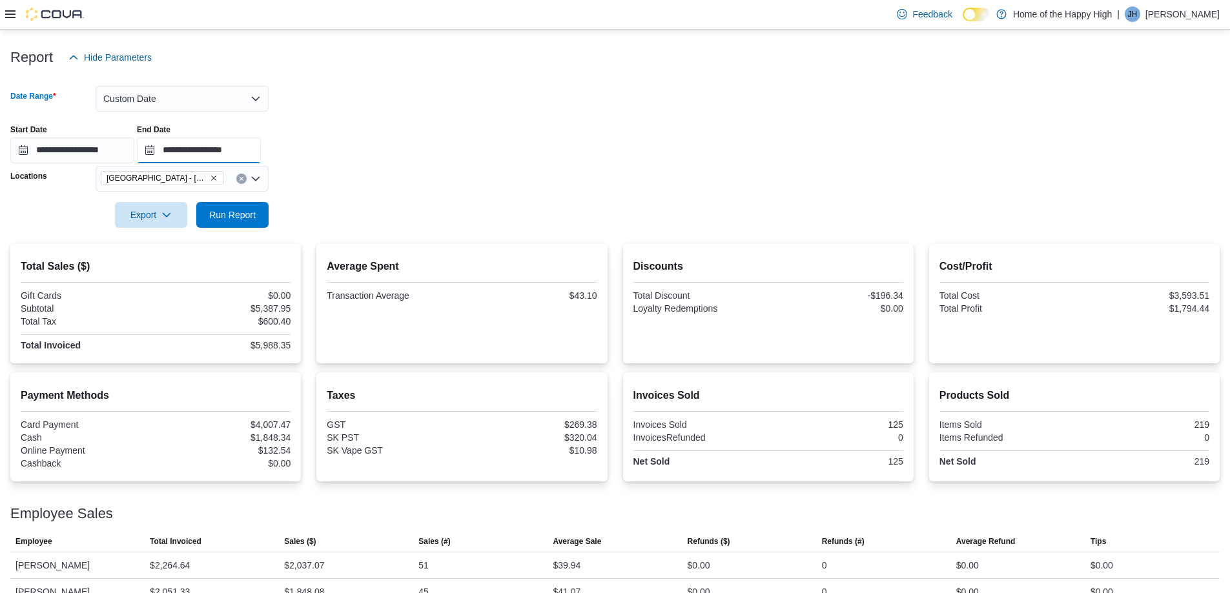
click at [260, 143] on input "**********" at bounding box center [199, 150] width 124 height 26
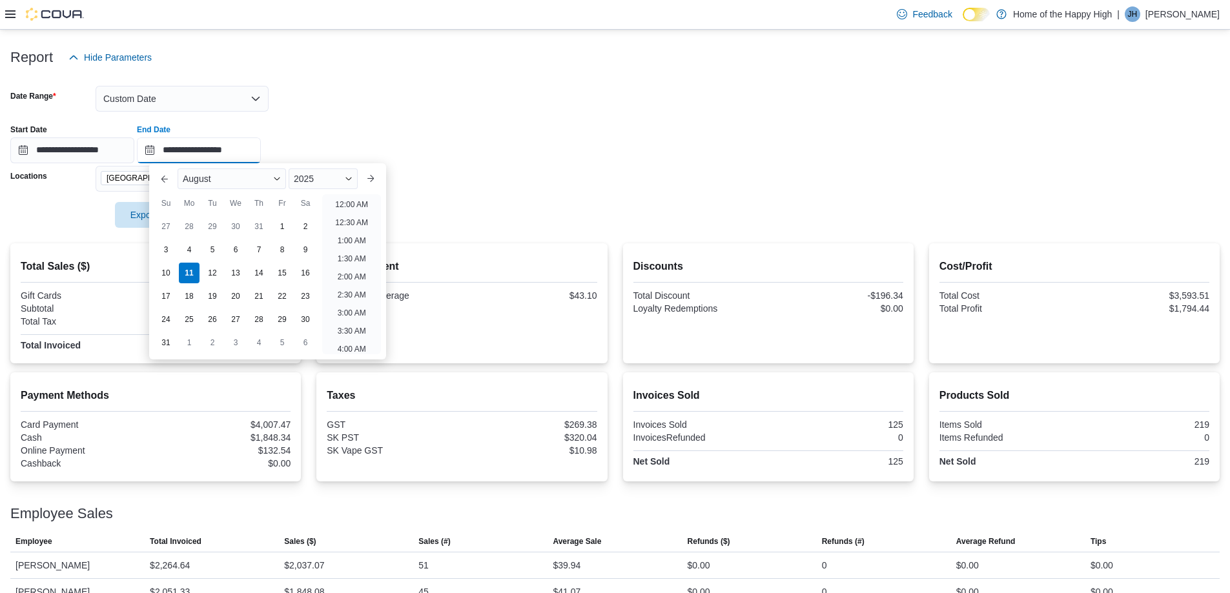
scroll to position [710, 0]
click at [454, 156] on div "**********" at bounding box center [614, 138] width 1209 height 49
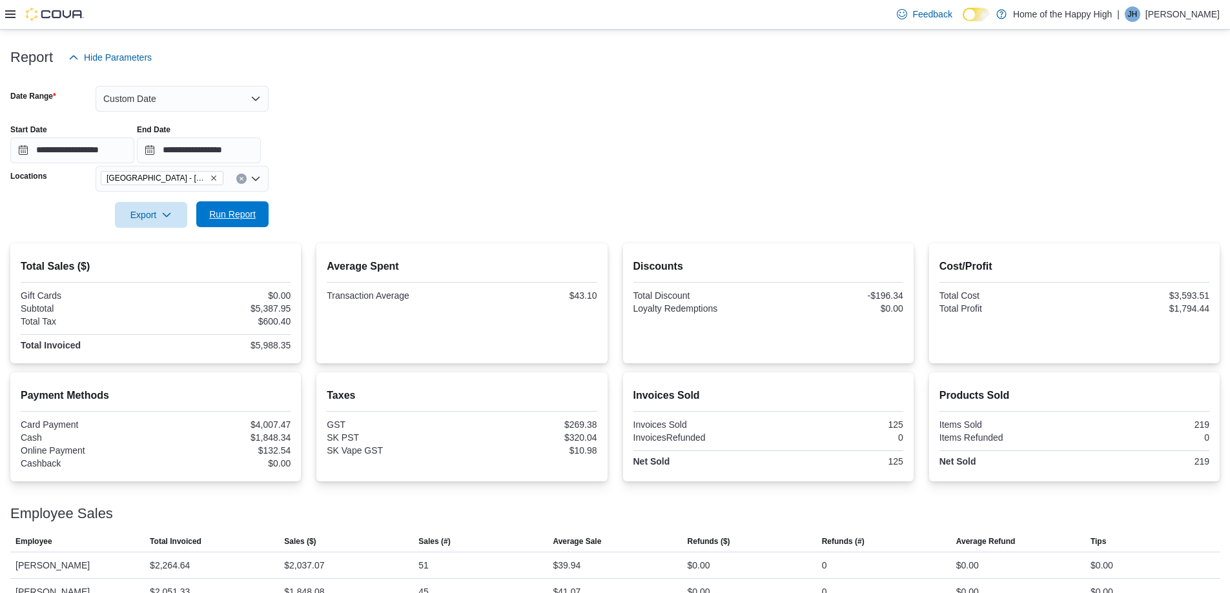
click at [241, 217] on span "Run Report" at bounding box center [232, 214] width 46 height 13
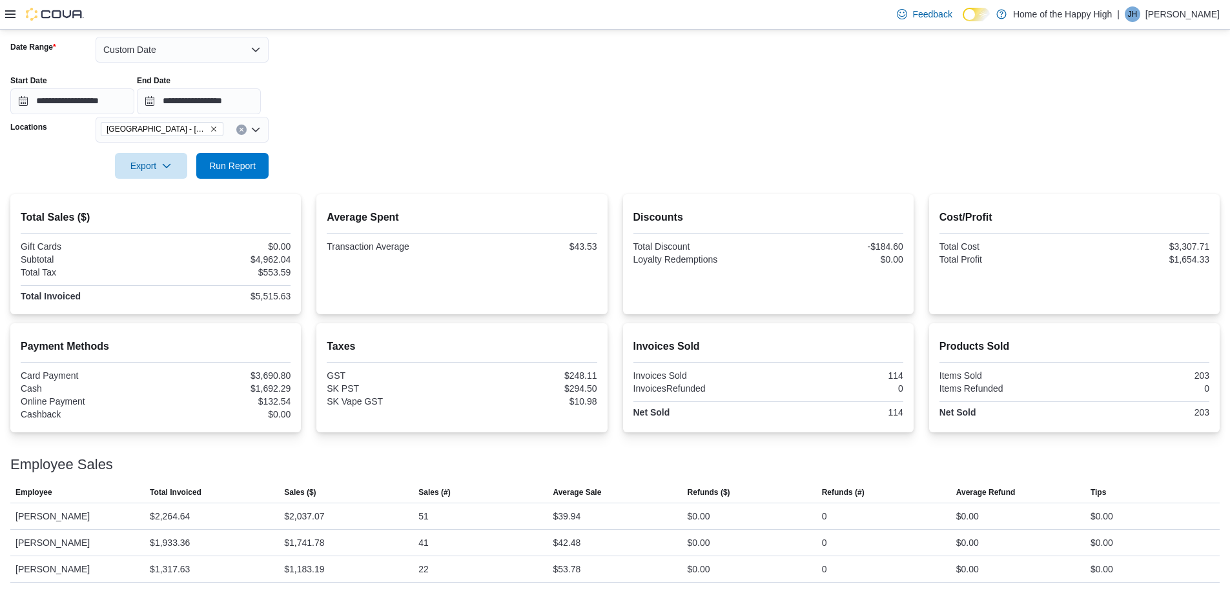
scroll to position [128, 0]
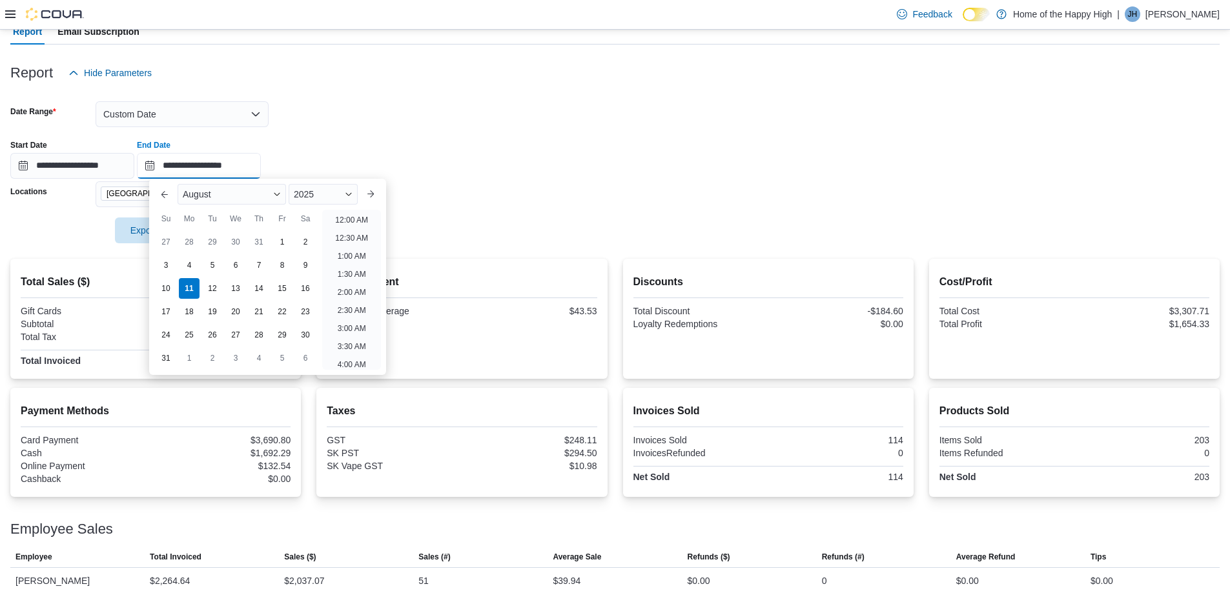
click at [246, 172] on input "**********" at bounding box center [199, 166] width 124 height 26
click at [183, 116] on button "Custom Date" at bounding box center [182, 114] width 173 height 26
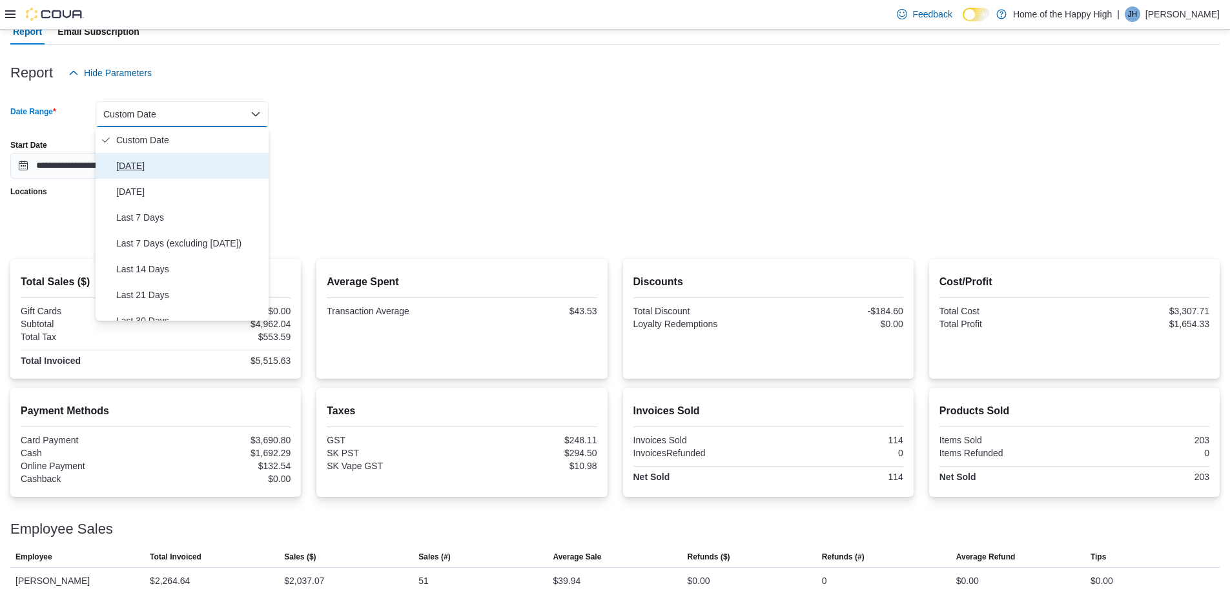
click at [131, 156] on button "[DATE]" at bounding box center [182, 166] width 173 height 26
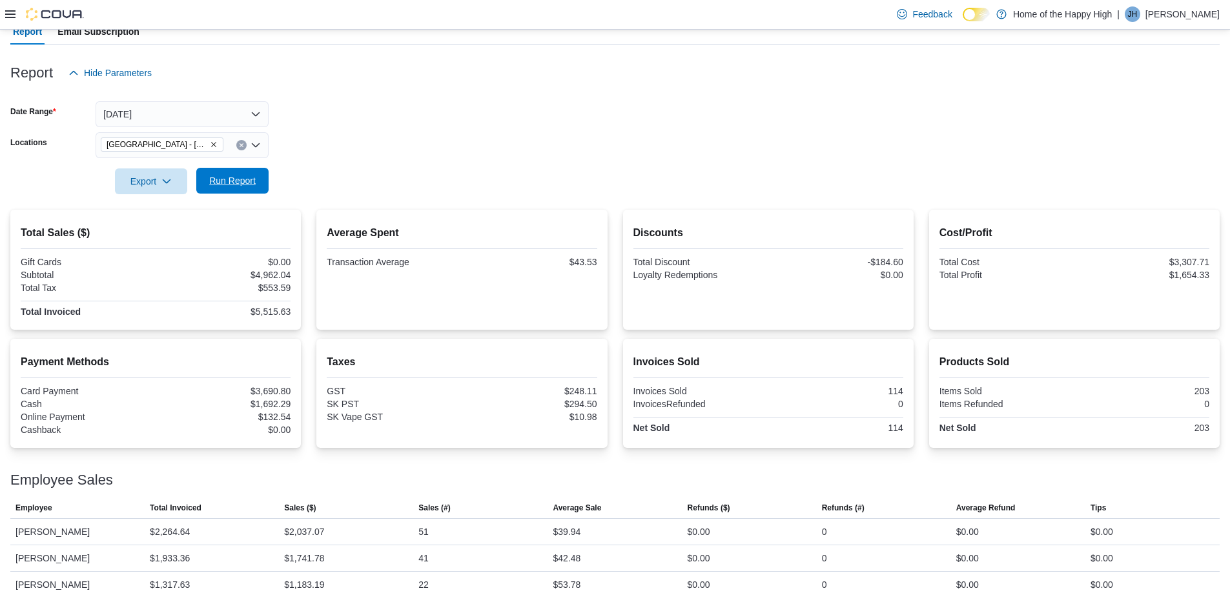
click at [238, 184] on span "Run Report" at bounding box center [232, 180] width 46 height 13
click at [235, 187] on span "Run Report" at bounding box center [232, 180] width 46 height 13
click at [226, 176] on span "Run Report" at bounding box center [232, 180] width 46 height 13
click at [236, 178] on span "Run Report" at bounding box center [232, 180] width 46 height 13
click at [212, 179] on span "Run Report" at bounding box center [232, 180] width 46 height 13
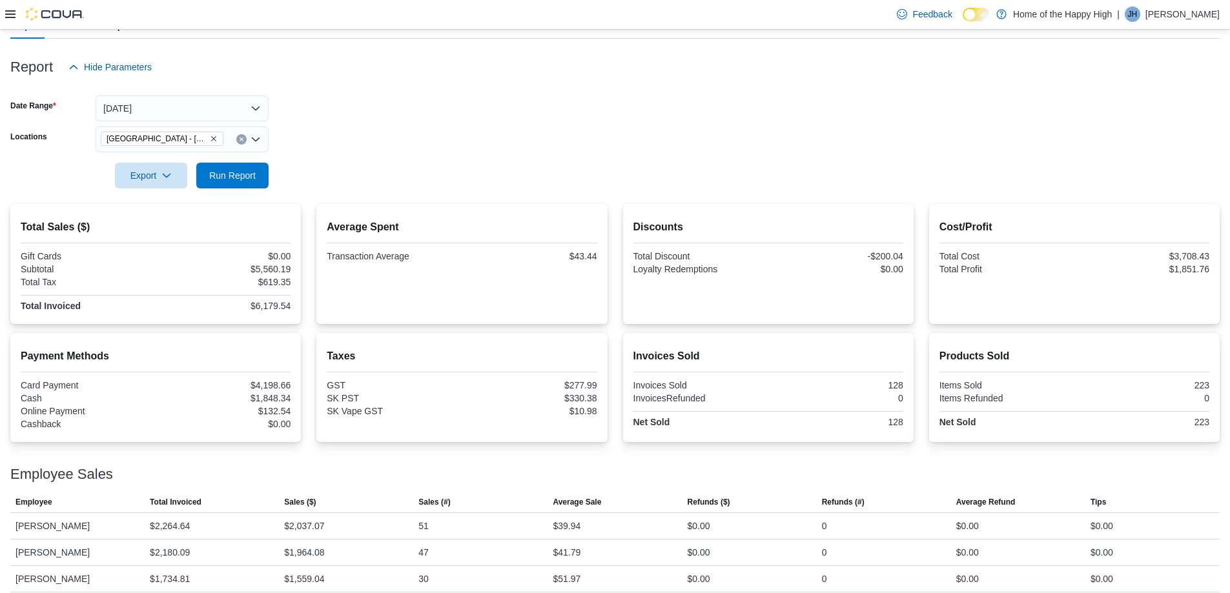
scroll to position [144, 0]
